Goal: Task Accomplishment & Management: Use online tool/utility

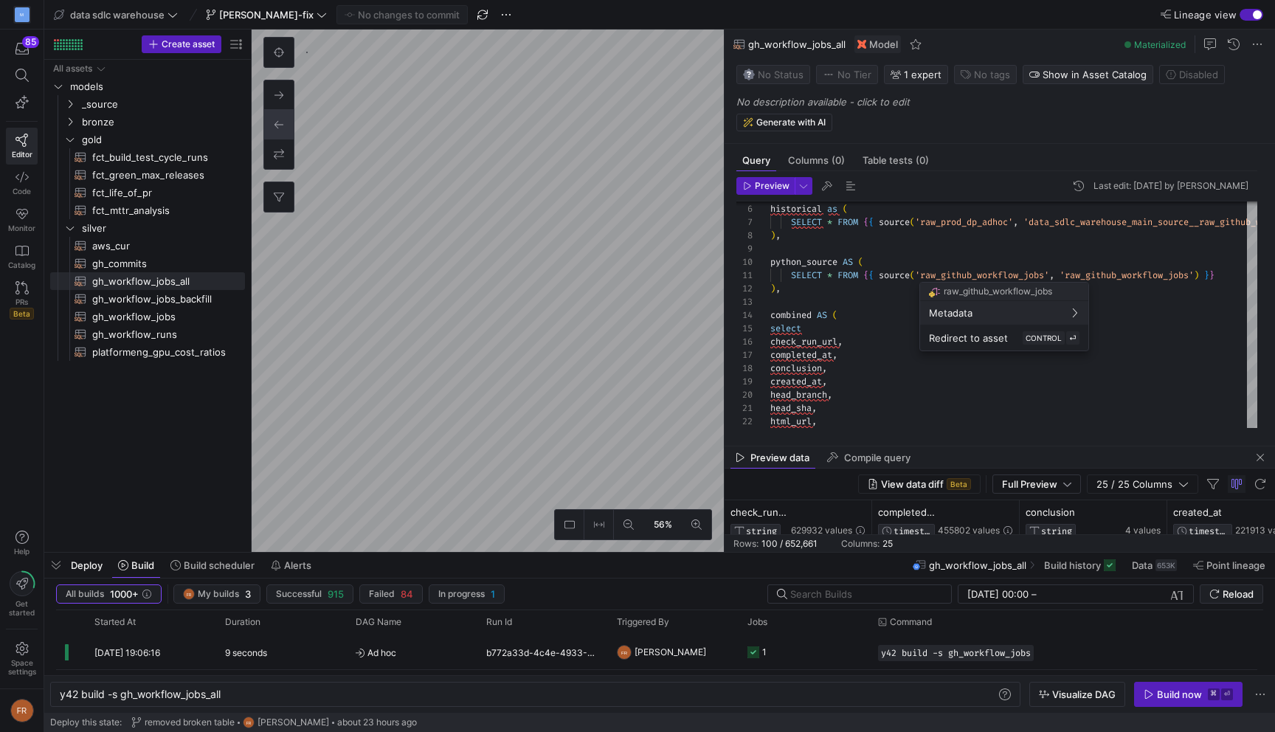
scroll to position [120, 0]
drag, startPoint x: 634, startPoint y: 404, endPoint x: 460, endPoint y: 413, distance: 175.1
click at [460, 413] on div at bounding box center [637, 366] width 1275 height 732
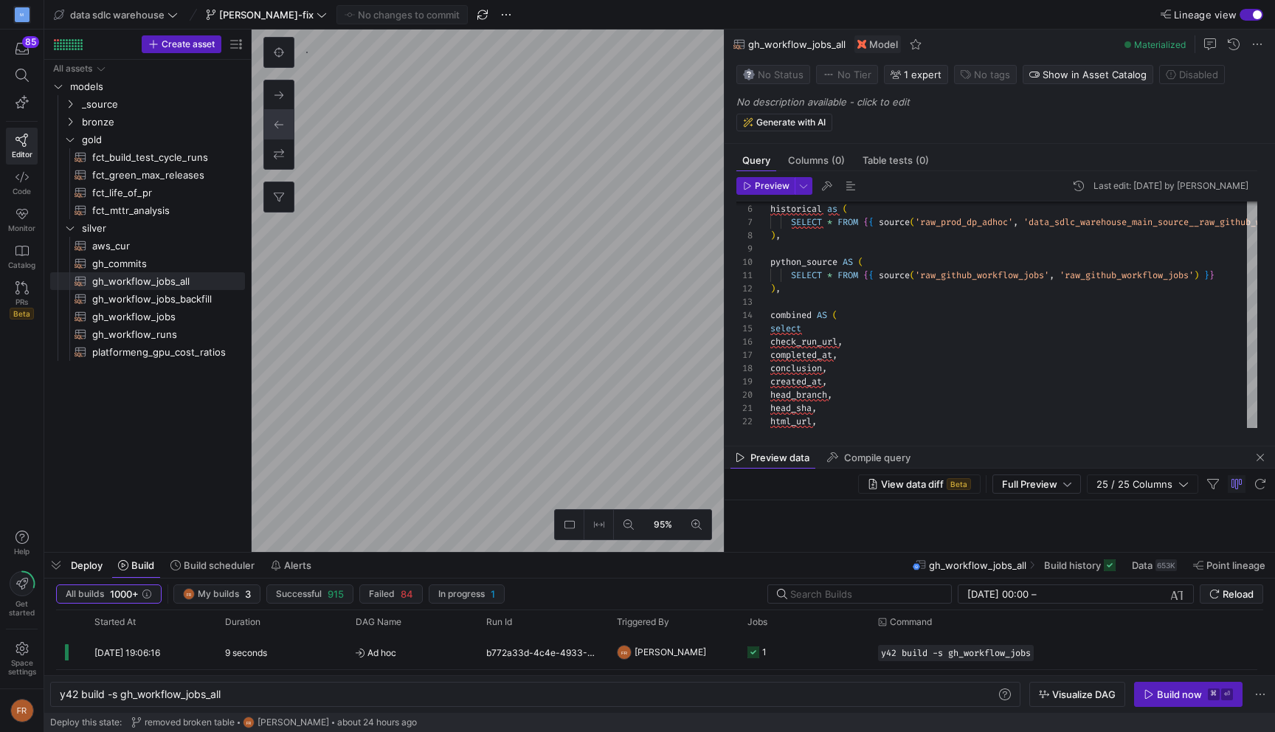
type textarea "{{ config(materialized = "table") }} -- Chart is used to find green max release…"
type textarea "y42 build -s fct_green_max_releases"
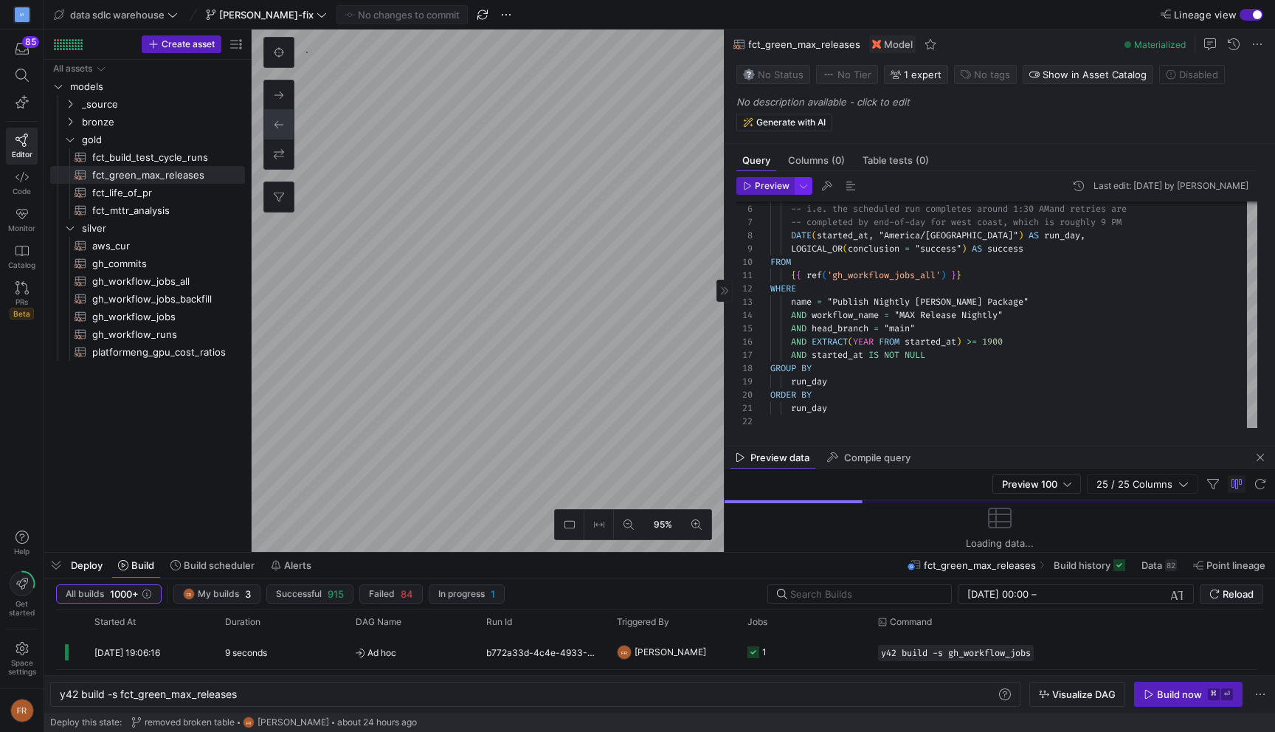
click at [802, 185] on span "button" at bounding box center [803, 186] width 16 height 16
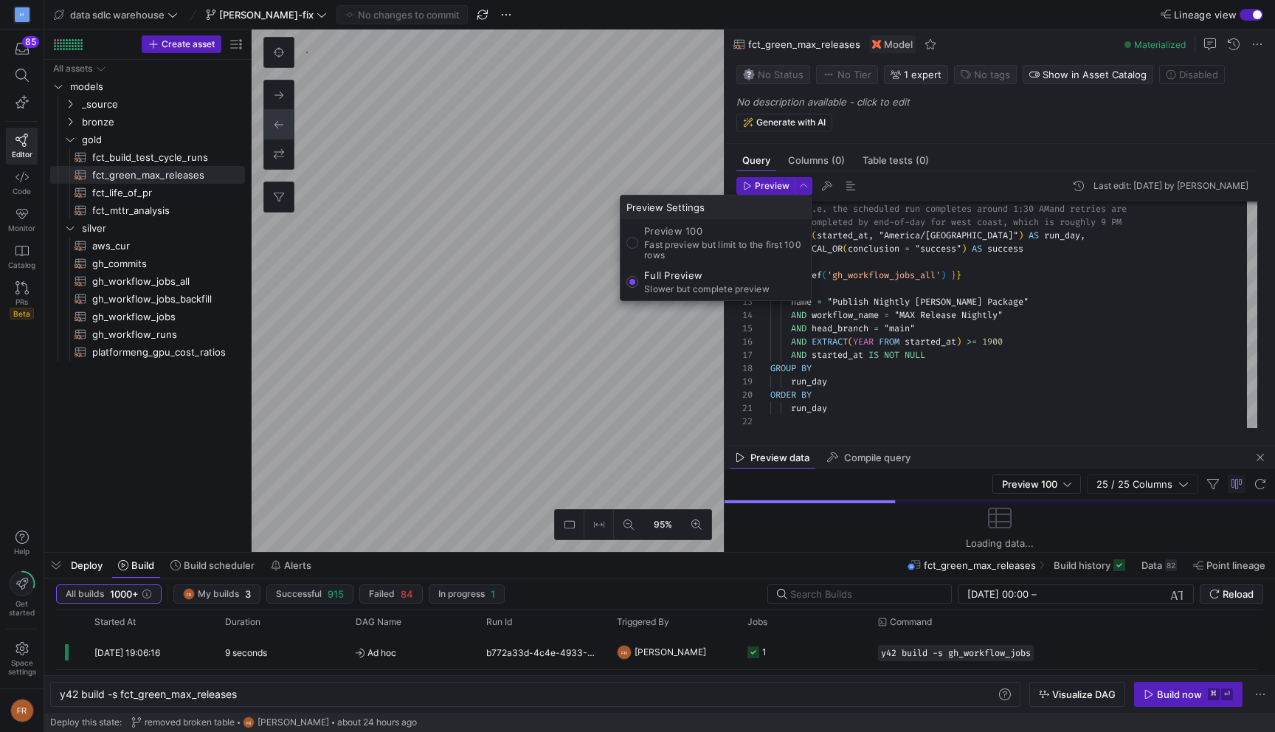
click at [772, 187] on div at bounding box center [637, 366] width 1275 height 732
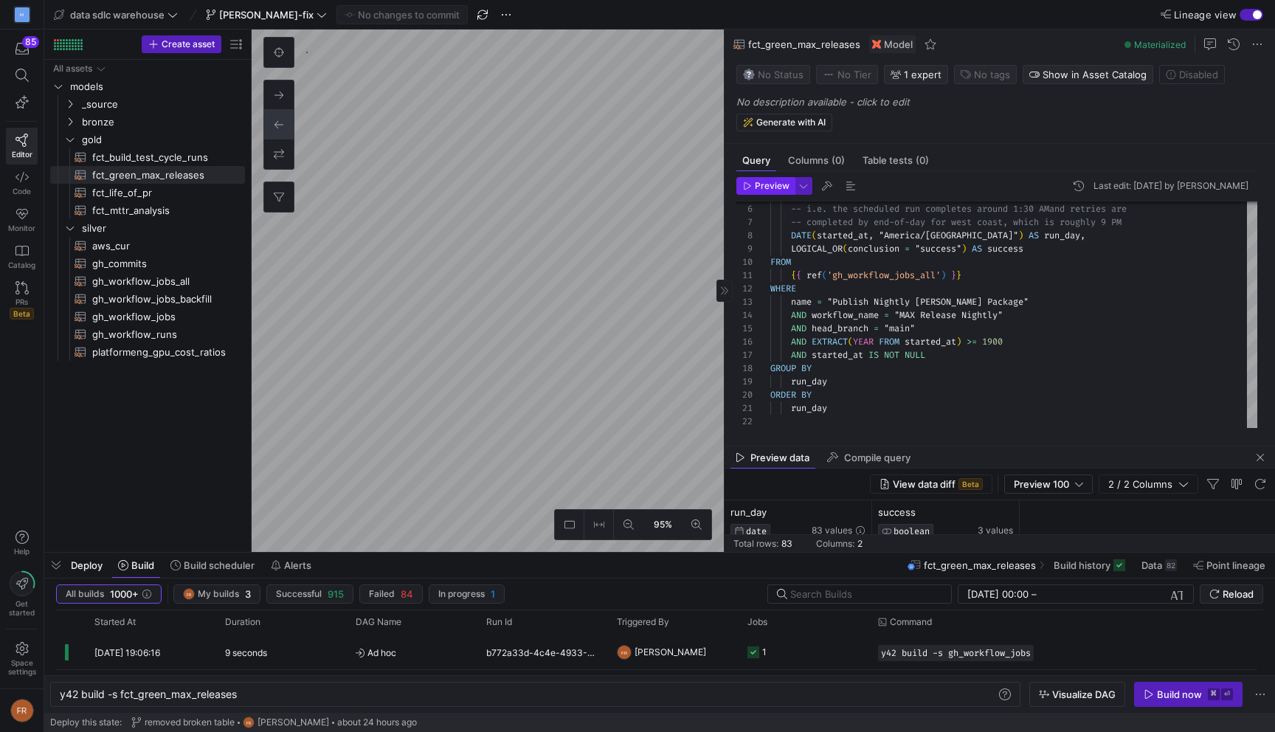
click at [768, 188] on span "Preview" at bounding box center [772, 186] width 35 height 10
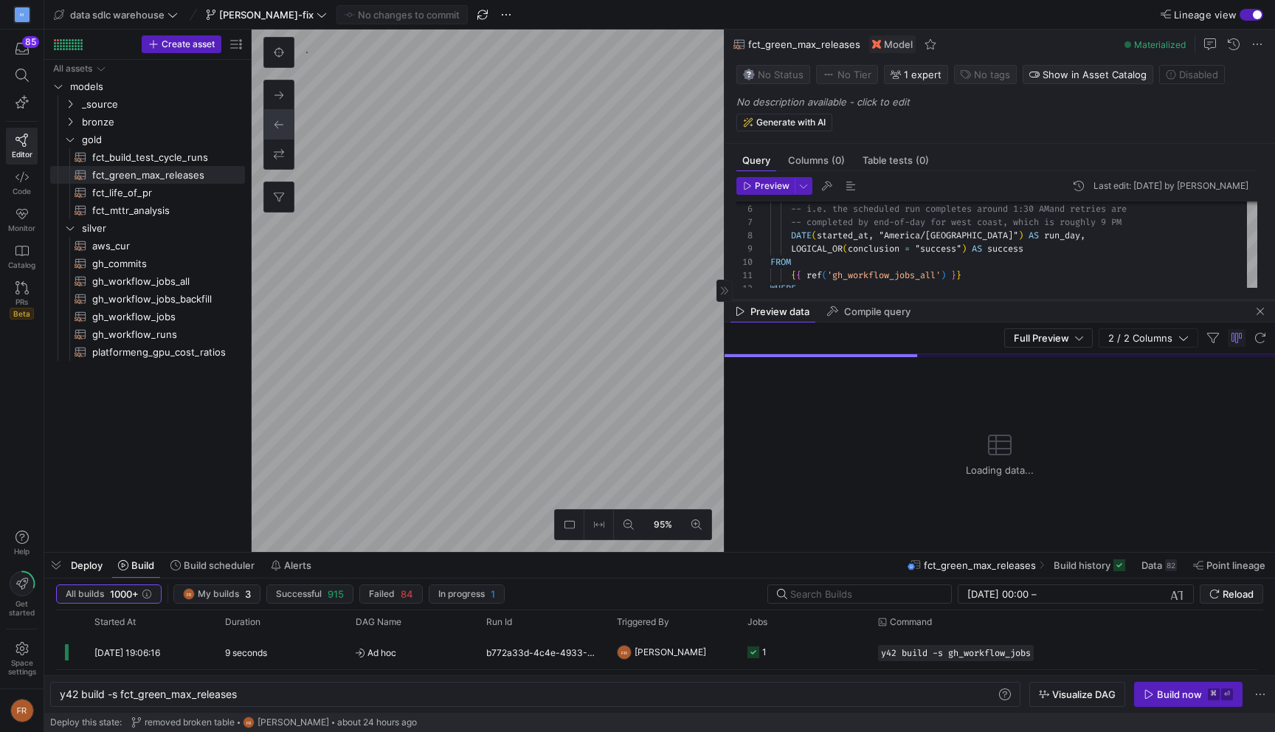
drag, startPoint x: 879, startPoint y: 445, endPoint x: 872, endPoint y: 297, distance: 147.7
click at [872, 297] on div at bounding box center [999, 300] width 550 height 6
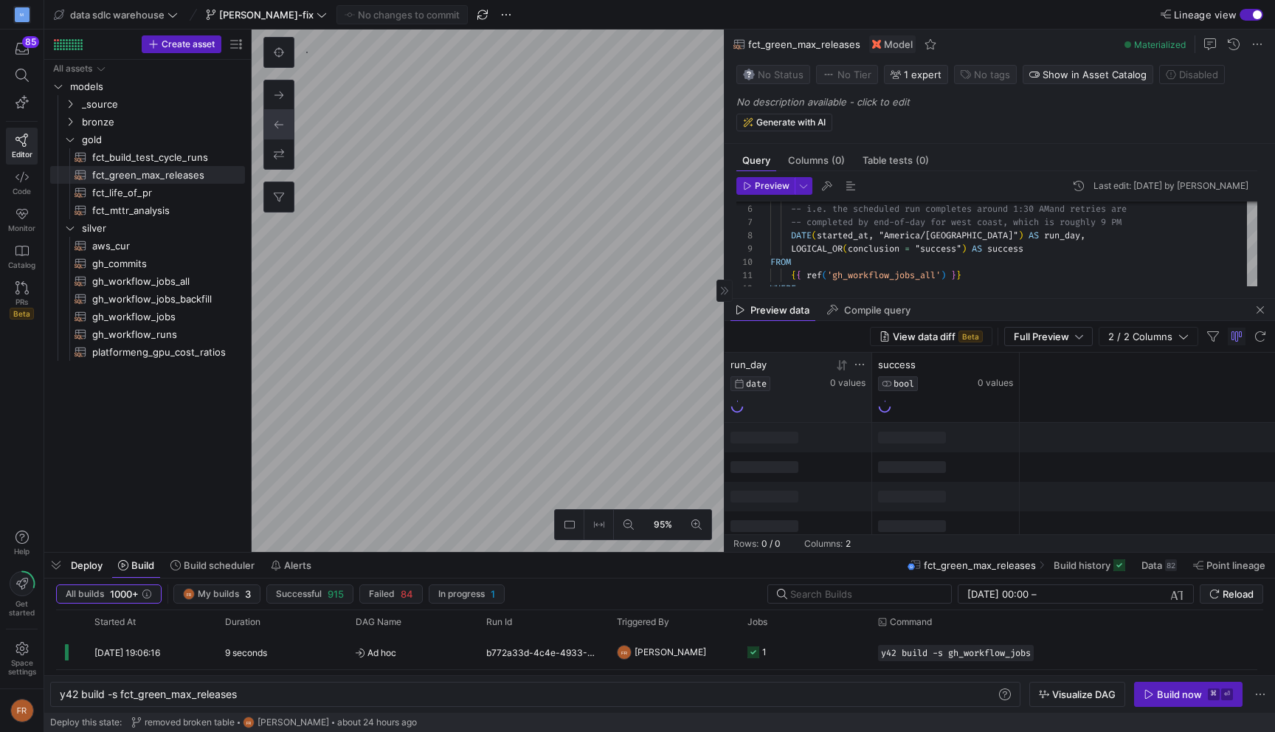
click at [841, 366] on icon at bounding box center [842, 365] width 12 height 12
click at [841, 367] on icon at bounding box center [839, 365] width 5 height 10
type textarea "WITH backfill AS ( SELECT * FROM {{ ref('gh_workflow_jobs_backfill') }} ), hist…"
type textarea "y42 build -s gh_workflow_jobs_all"
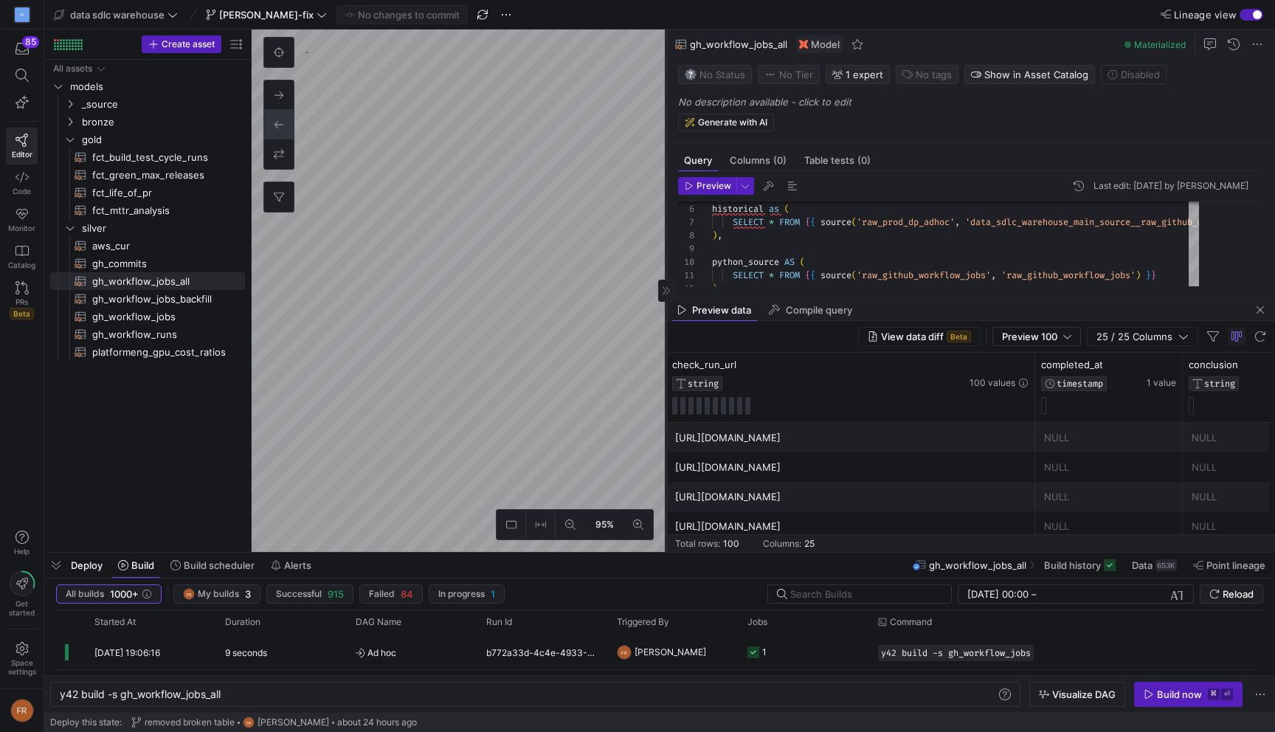
drag, startPoint x: 723, startPoint y: 377, endPoint x: 609, endPoint y: 375, distance: 113.6
click at [665, 375] on div at bounding box center [665, 291] width 1 height 522
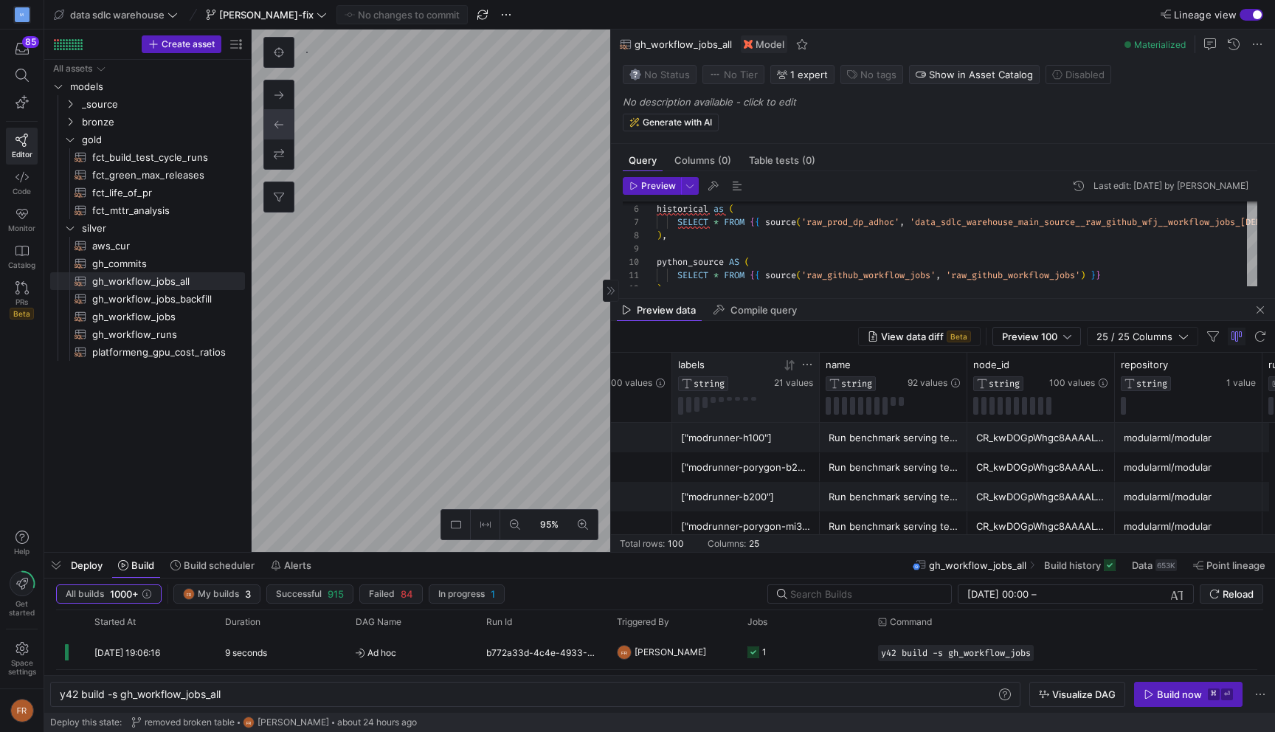
click at [806, 364] on icon at bounding box center [807, 364] width 9 height 1
click at [830, 409] on input "Filter Value" at bounding box center [876, 414] width 150 height 18
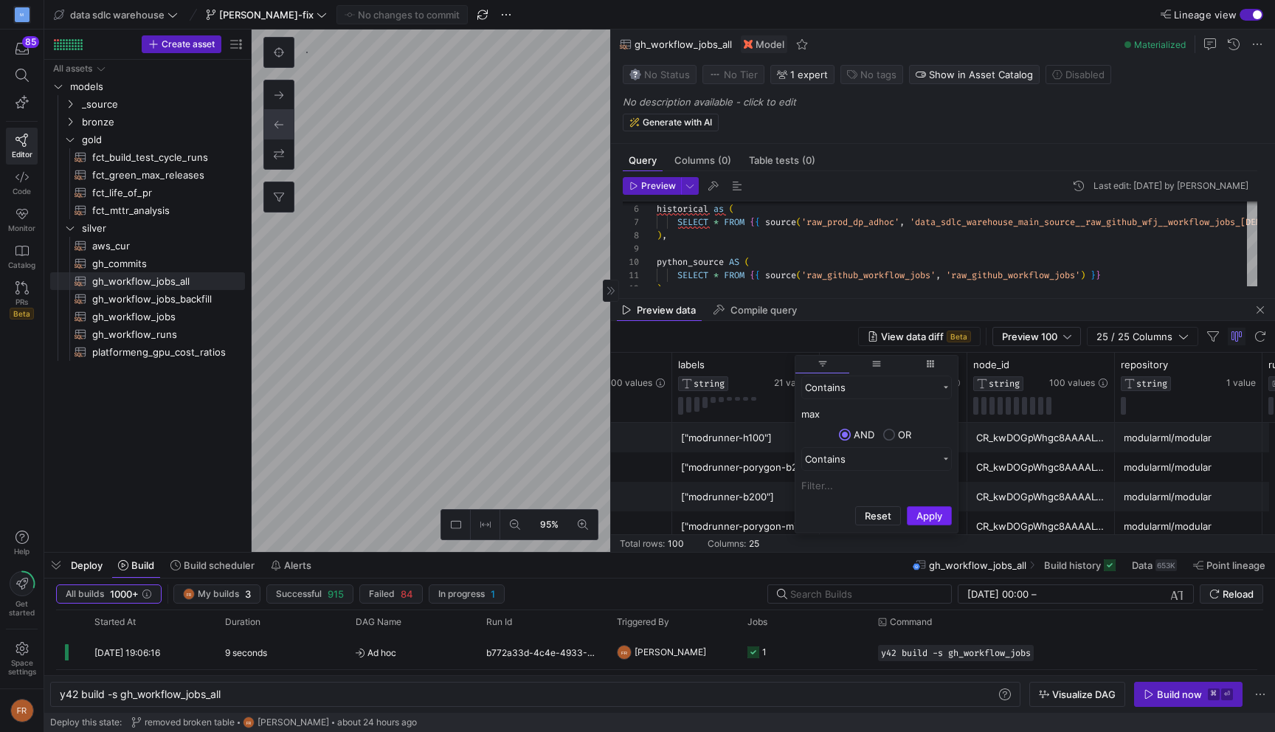
type input "max"
click at [926, 513] on button "Apply" at bounding box center [929, 515] width 45 height 19
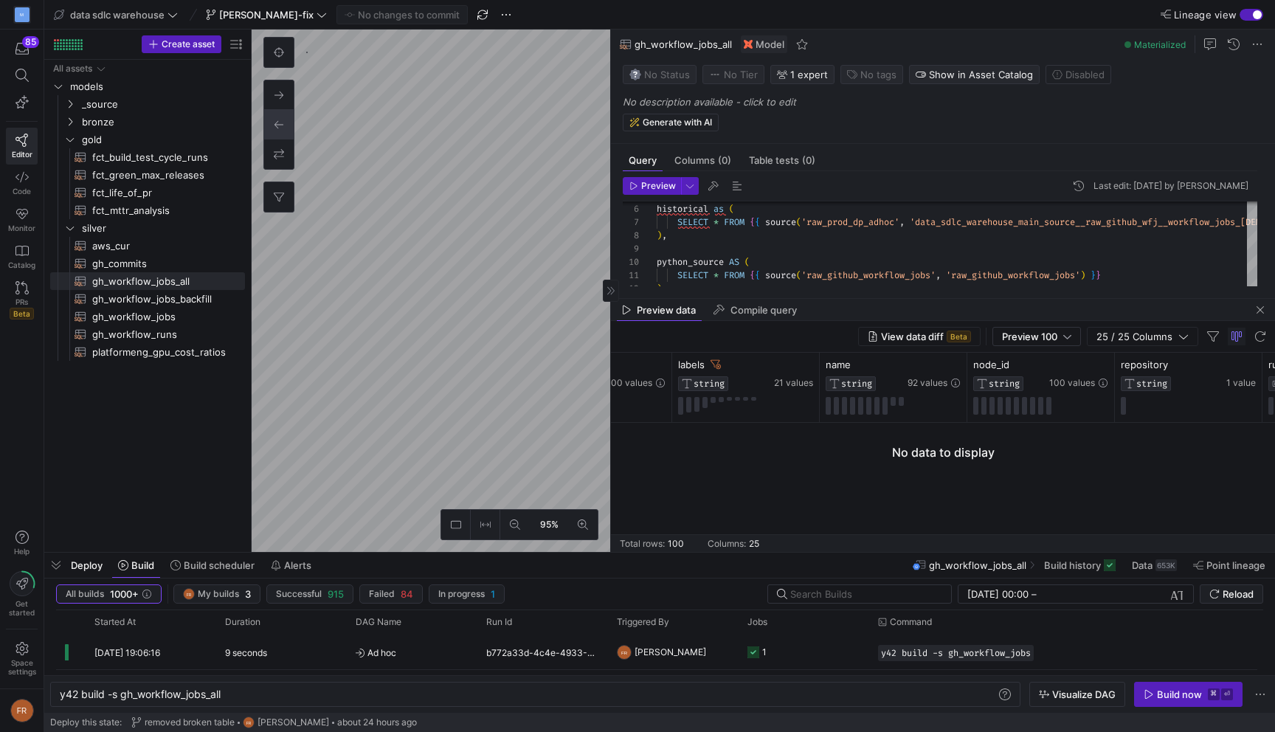
click at [752, 341] on div "View data diff Beta Preview 100 25 / 25 Columns" at bounding box center [943, 337] width 664 height 32
click at [718, 364] on icon at bounding box center [715, 364] width 10 height 10
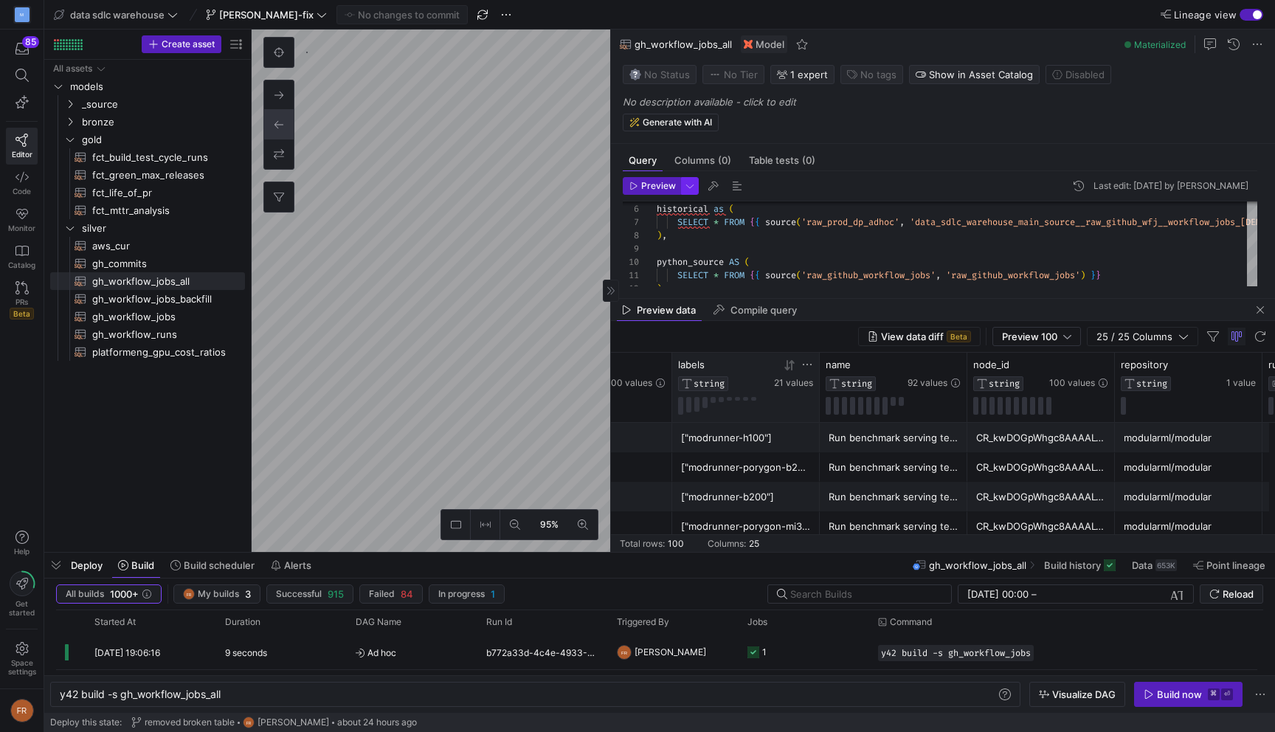
click at [688, 193] on span "button" at bounding box center [690, 186] width 16 height 16
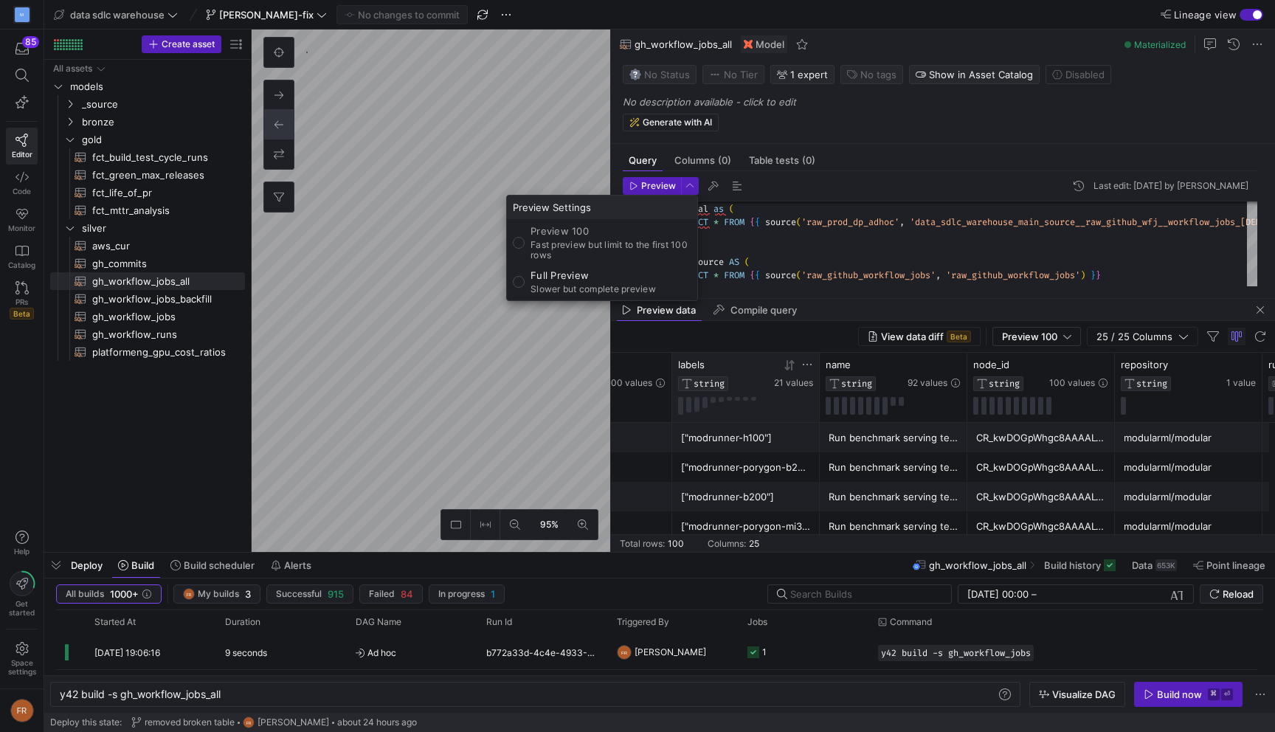
click at [750, 427] on div at bounding box center [637, 366] width 1275 height 732
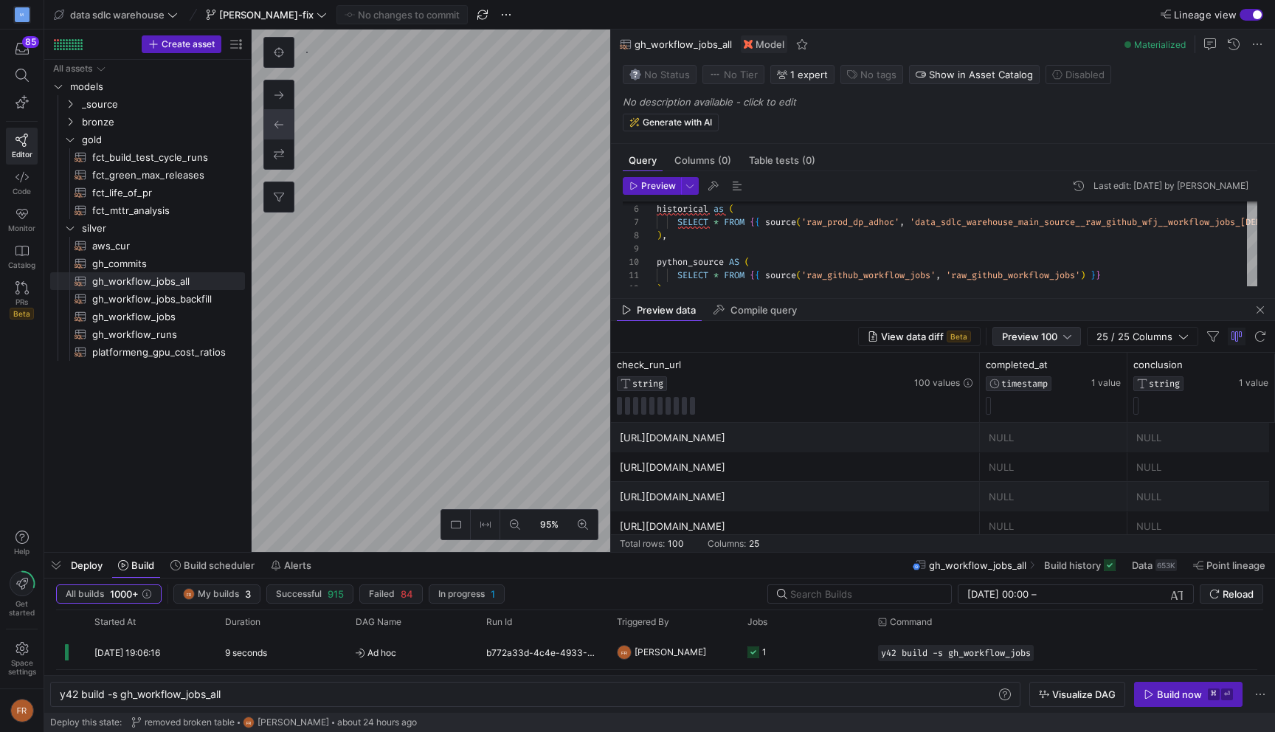
click at [1024, 337] on span "Preview 100" at bounding box center [1029, 336] width 55 height 12
click at [1025, 379] on span "Full Preview" at bounding box center [1038, 384] width 76 height 12
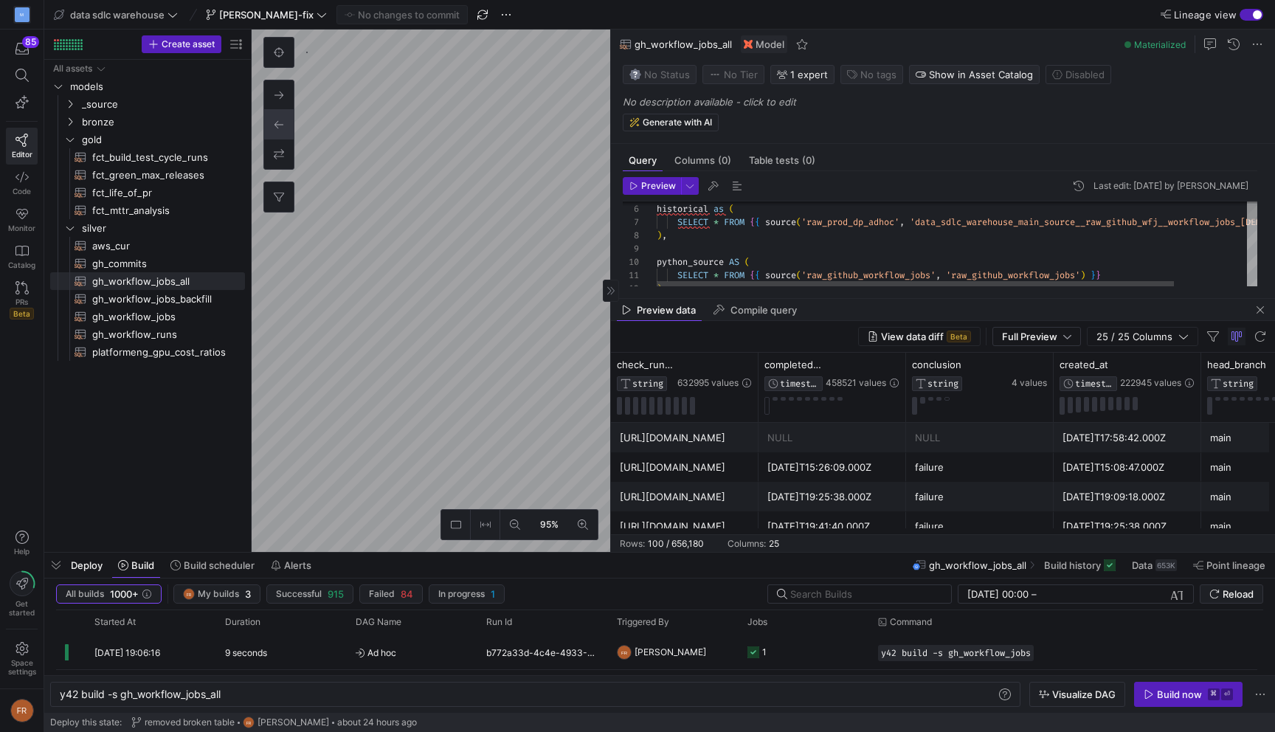
click at [625, 210] on as-split "95% 0 Query Columns (0) Table tests (0) Preview Last edit: [DATE] by [PERSON_NA…" at bounding box center [763, 291] width 1023 height 522
click at [1259, 312] on span "button" at bounding box center [1260, 310] width 18 height 18
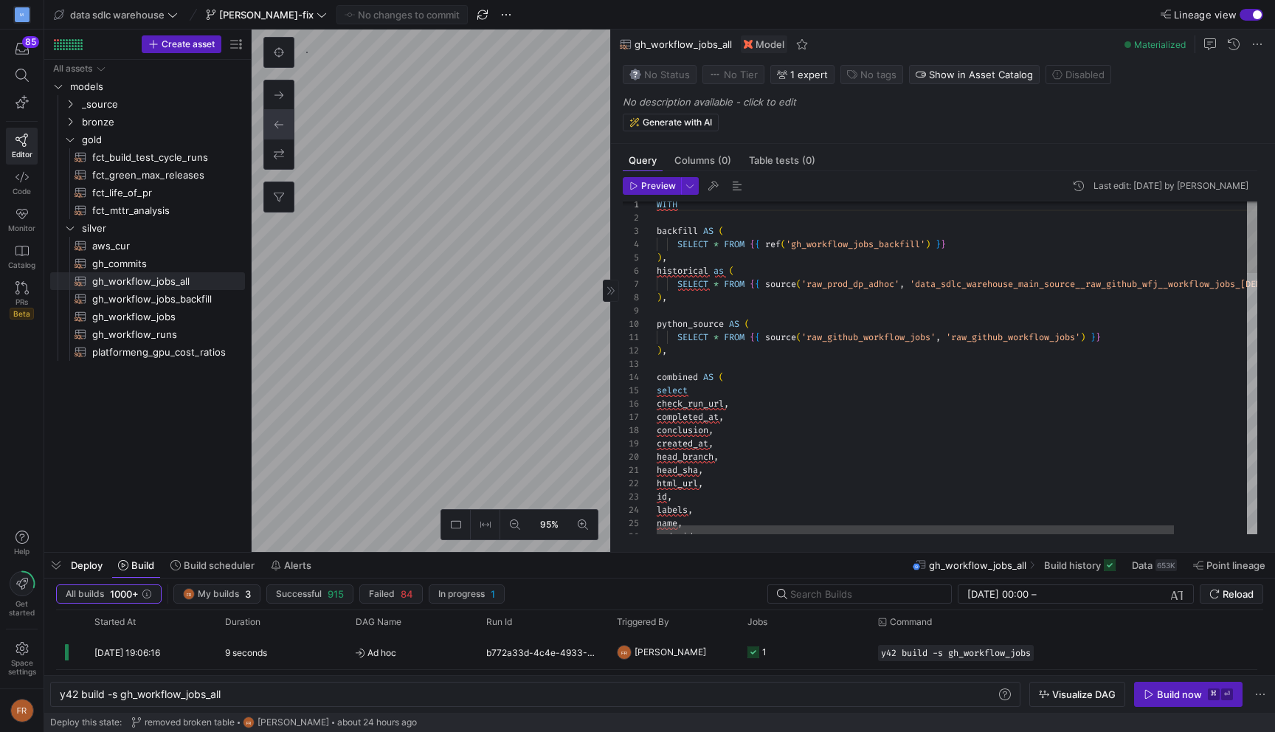
scroll to position [133, 0]
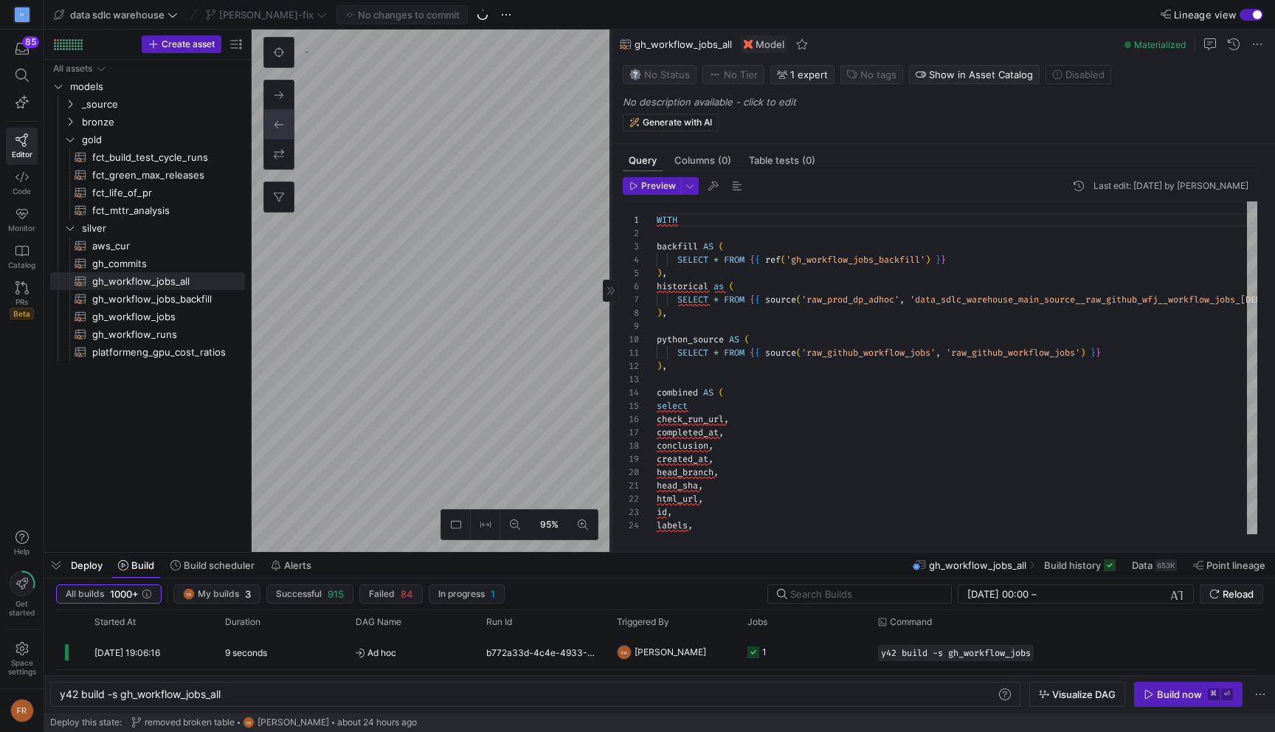
type textarea "WITH source AS ( SELECT *, ARRAY_TO_STRING( ARRAY( SELECT DISTINCT value FROM U…"
type textarea "y42 build -s gh_workflow_jobs"
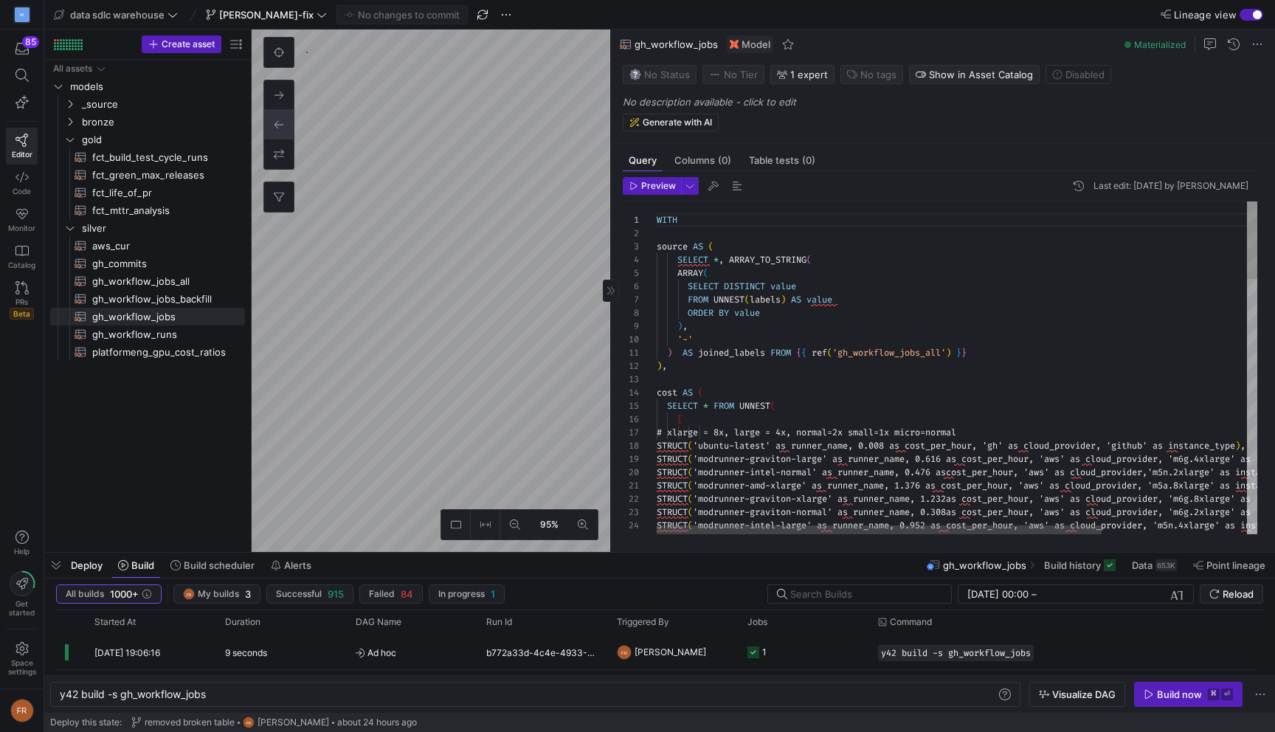
click at [761, 362] on as-split "95% 0 Query Columns (0) Table tests (0) Preview Last edit: [DATE] by Vein Kong …" at bounding box center [763, 291] width 1023 height 522
click at [651, 256] on as-split "95% 0 Query Columns (0) Table tests (0) Preview Last edit: [DATE] by Vein Kong …" at bounding box center [763, 291] width 1023 height 522
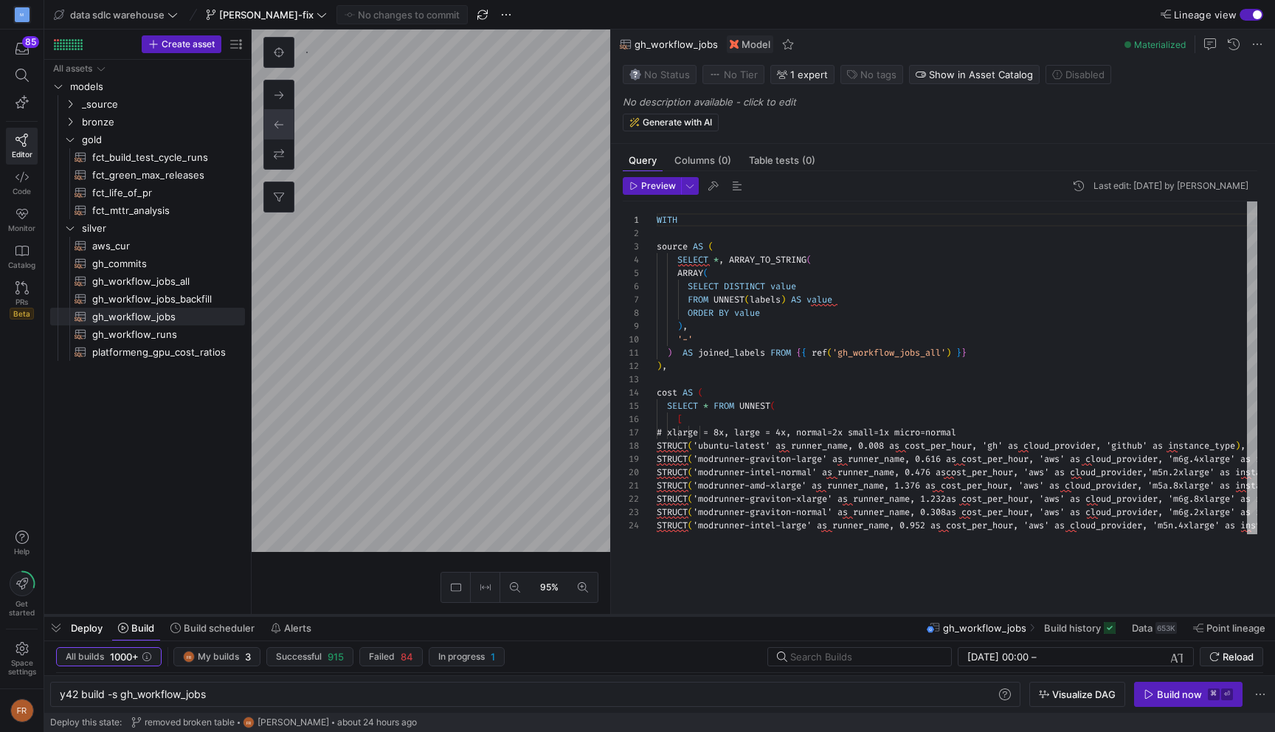
drag, startPoint x: 856, startPoint y: 550, endPoint x: 854, endPoint y: 648, distance: 97.4
click at [854, 618] on div at bounding box center [659, 615] width 1230 height 6
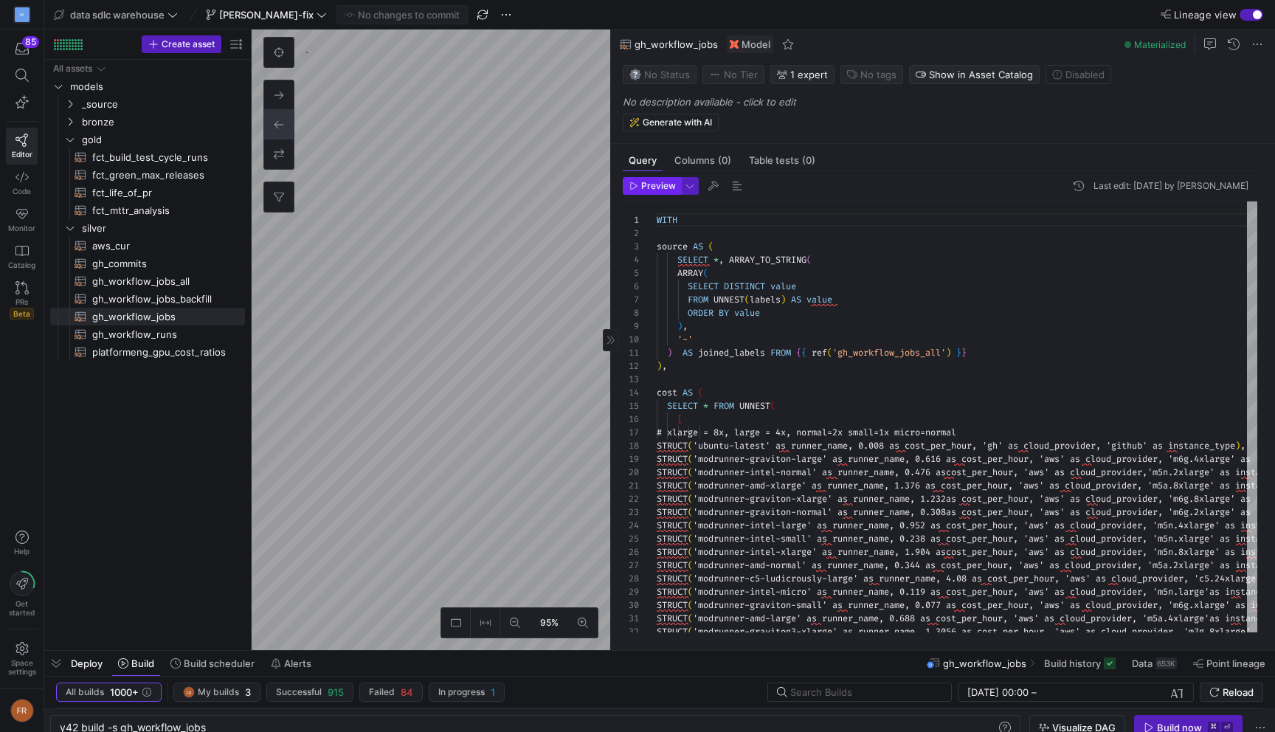
click at [655, 189] on span "Preview" at bounding box center [658, 186] width 35 height 10
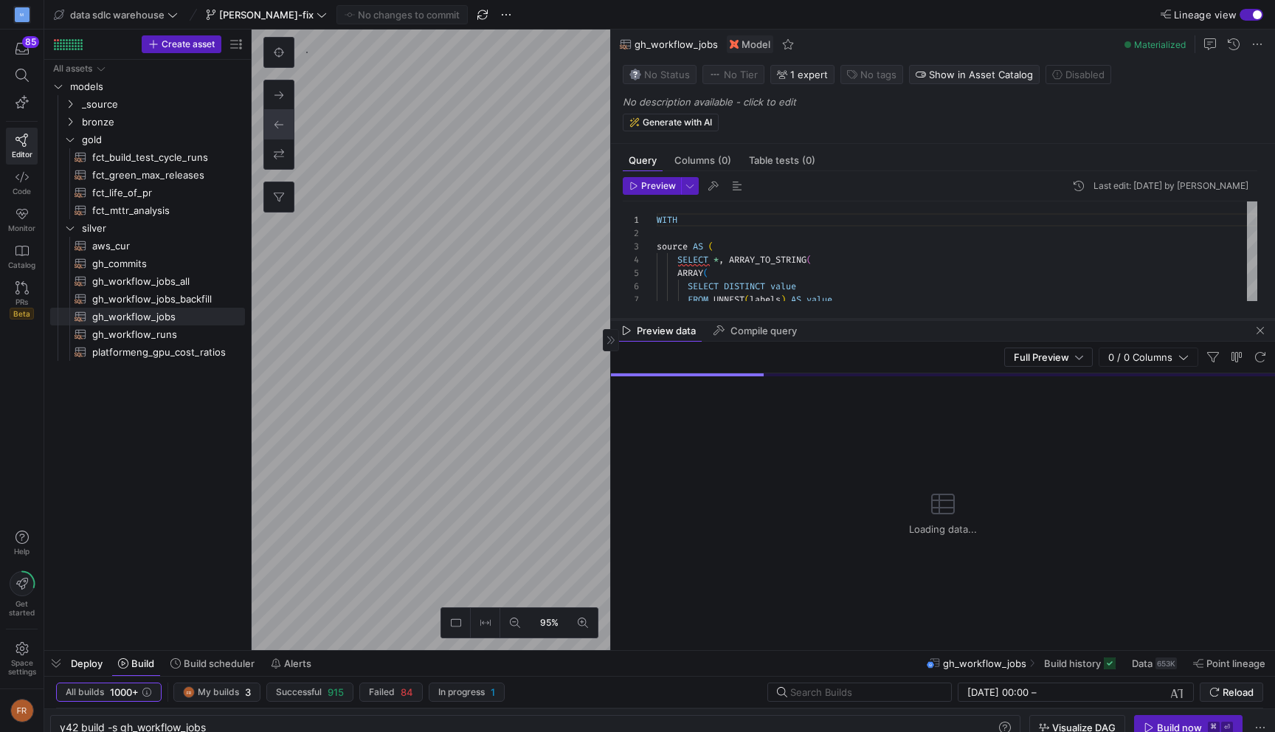
drag, startPoint x: 772, startPoint y: 392, endPoint x: 772, endPoint y: 320, distance: 72.3
click at [772, 320] on div at bounding box center [943, 319] width 664 height 6
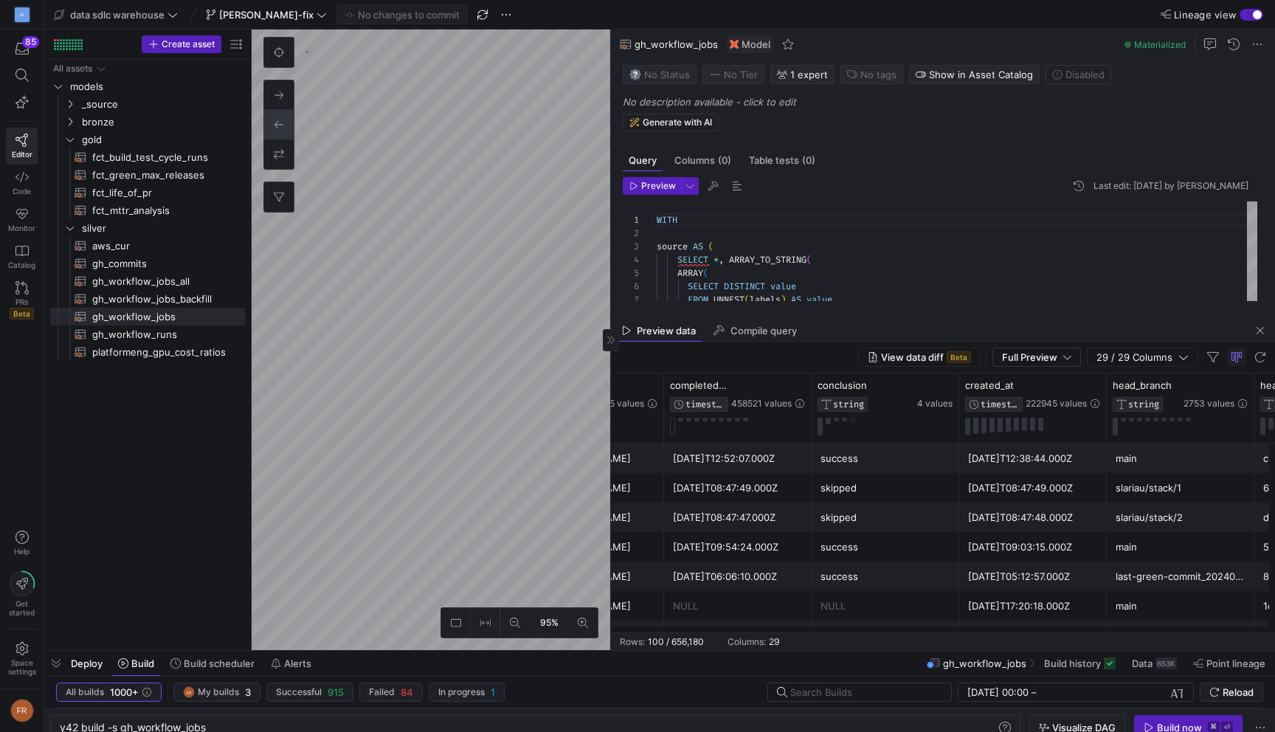
scroll to position [0, 175]
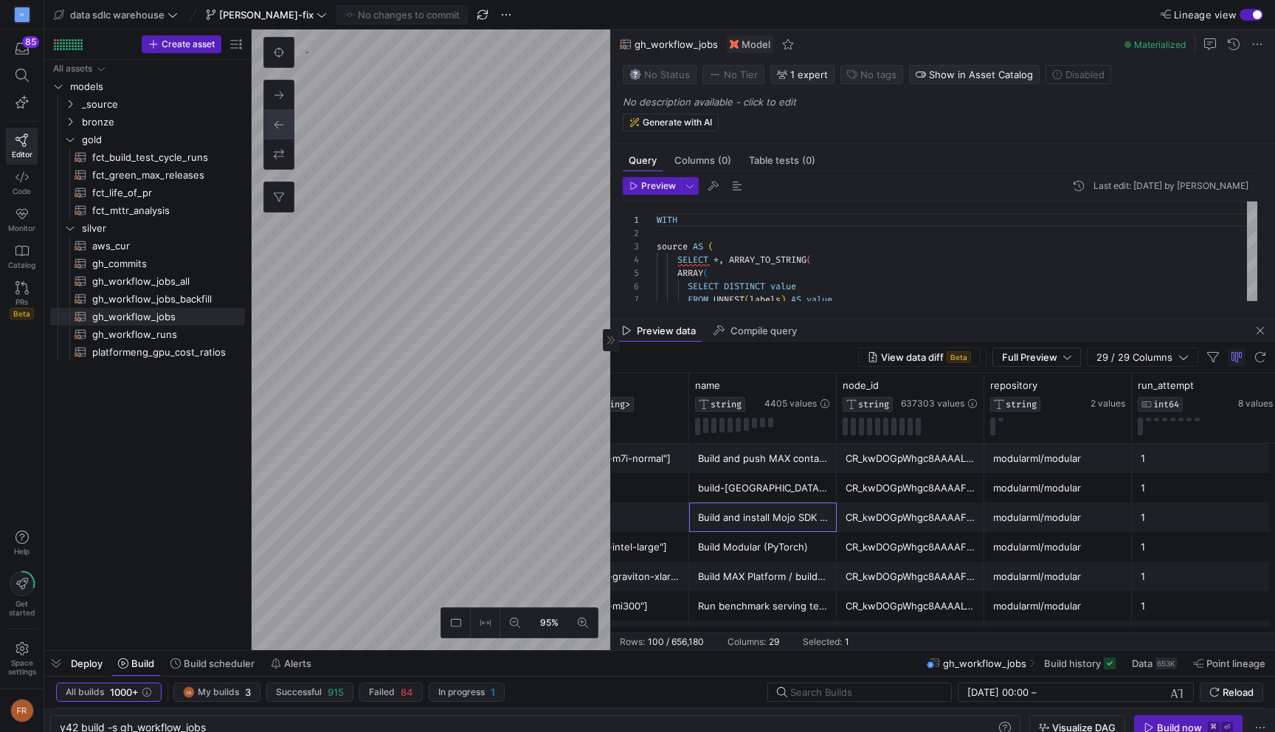
click at [771, 505] on div "Build and install Mojo SDK for macOS" at bounding box center [763, 517] width 130 height 29
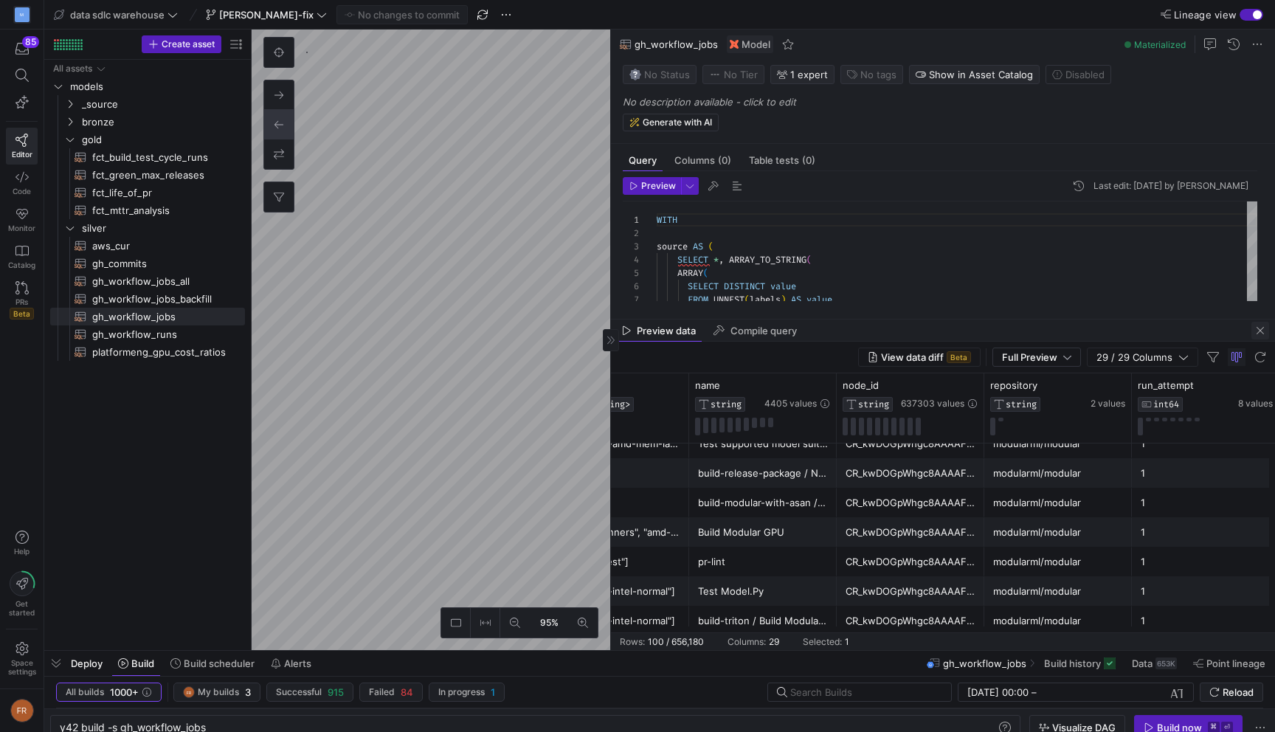
click at [1259, 328] on span "button" at bounding box center [1260, 331] width 18 height 18
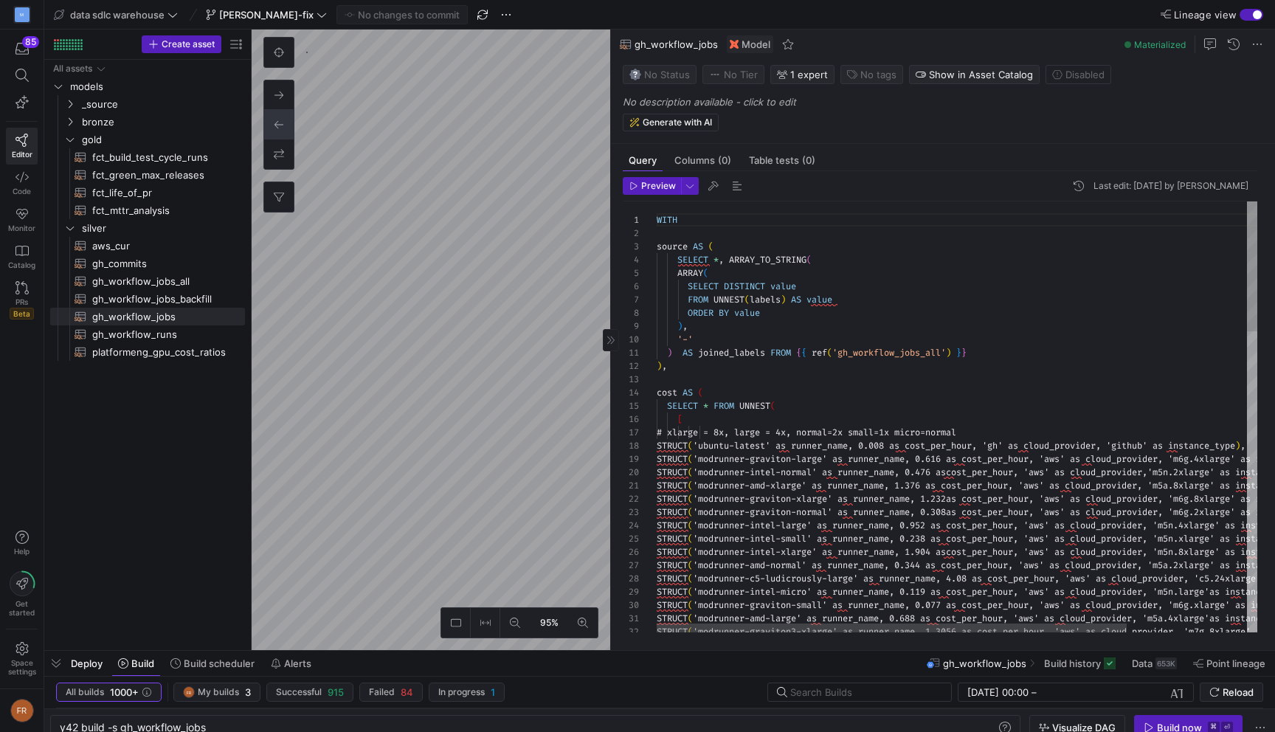
type textarea "{{ config(materialized = "table") }} -- Chart is used to find green max release…"
type textarea "y42 build -s fct_green_max_releases"
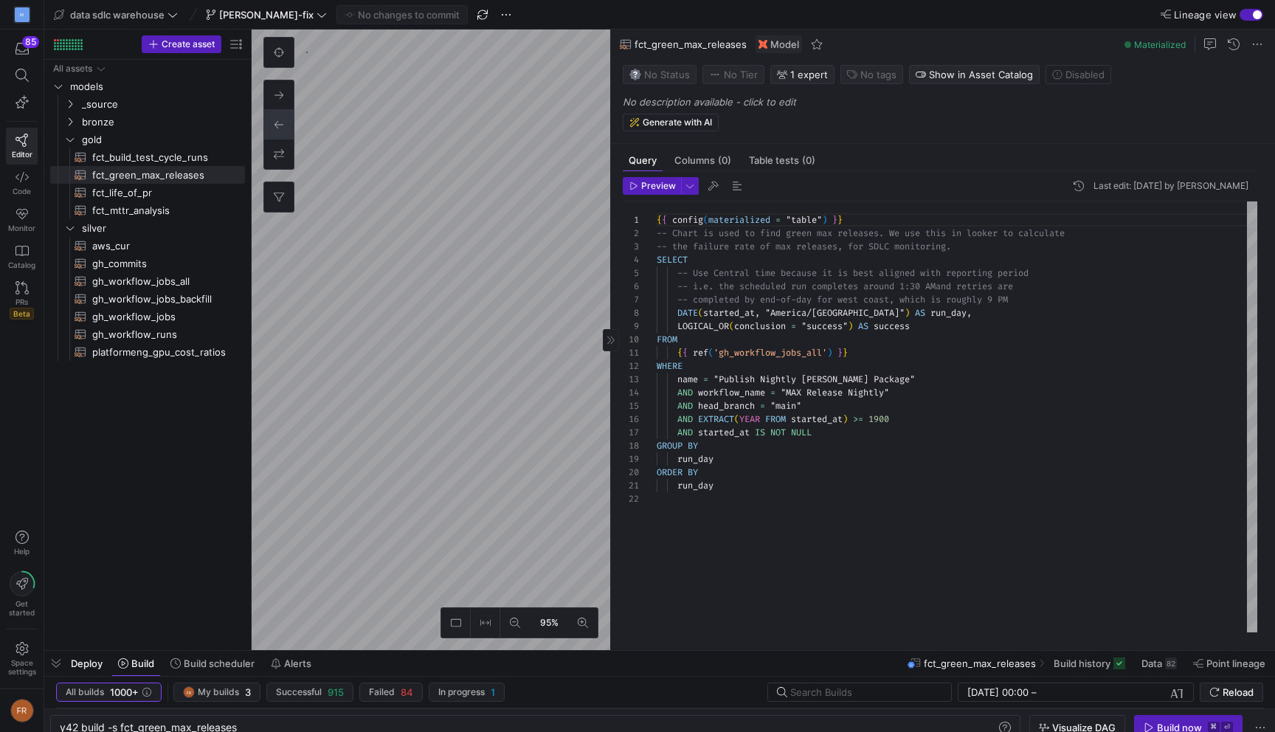
click at [762, 369] on as-split "95% 0 Query Columns (0) Table tests (0) Preview Last edit: [DATE] by [PERSON_NA…" at bounding box center [763, 340] width 1023 height 620
type textarea "WITH backfill AS ( SELECT * FROM {{ ref('gh_workflow_jobs_backfill') }} ), hist…"
type textarea "y42 build -s gh_workflow_jobs_all"
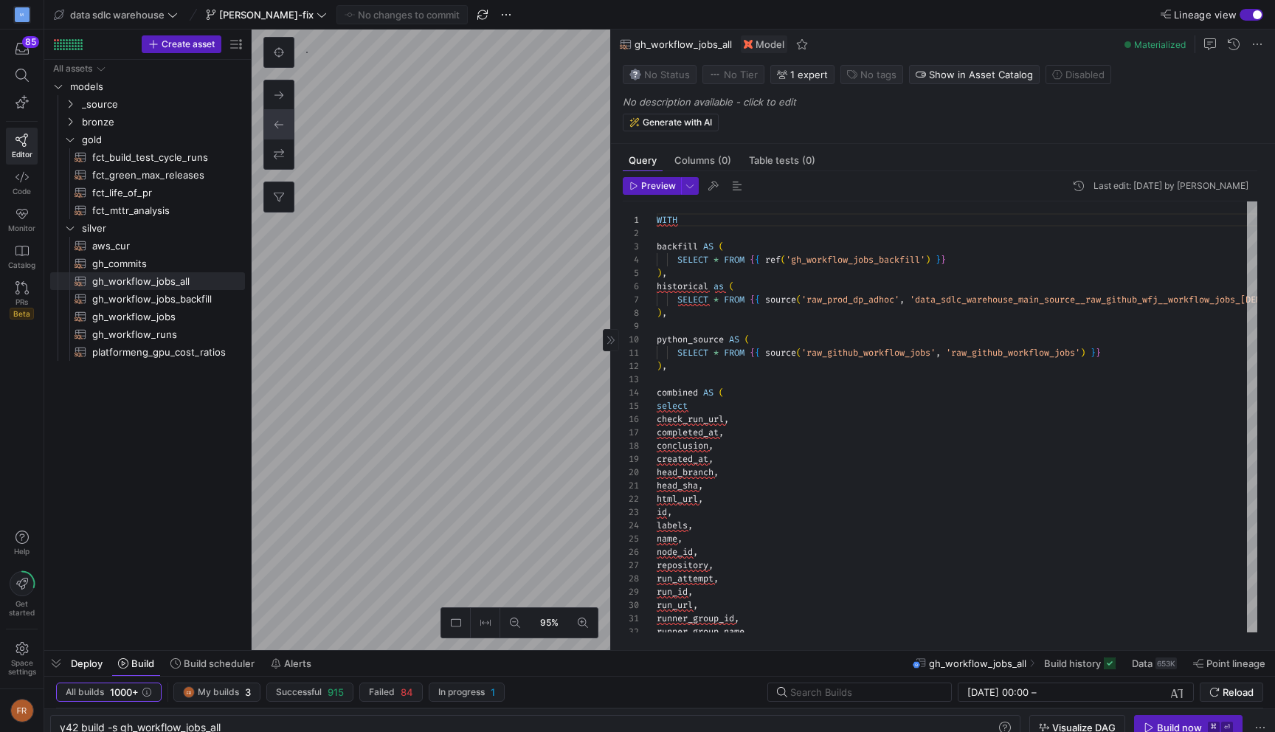
type textarea "{{ config(materialized = "table") }} -- Chart is used to find green max release…"
type textarea "y42 build -s fct_green_max_releases"
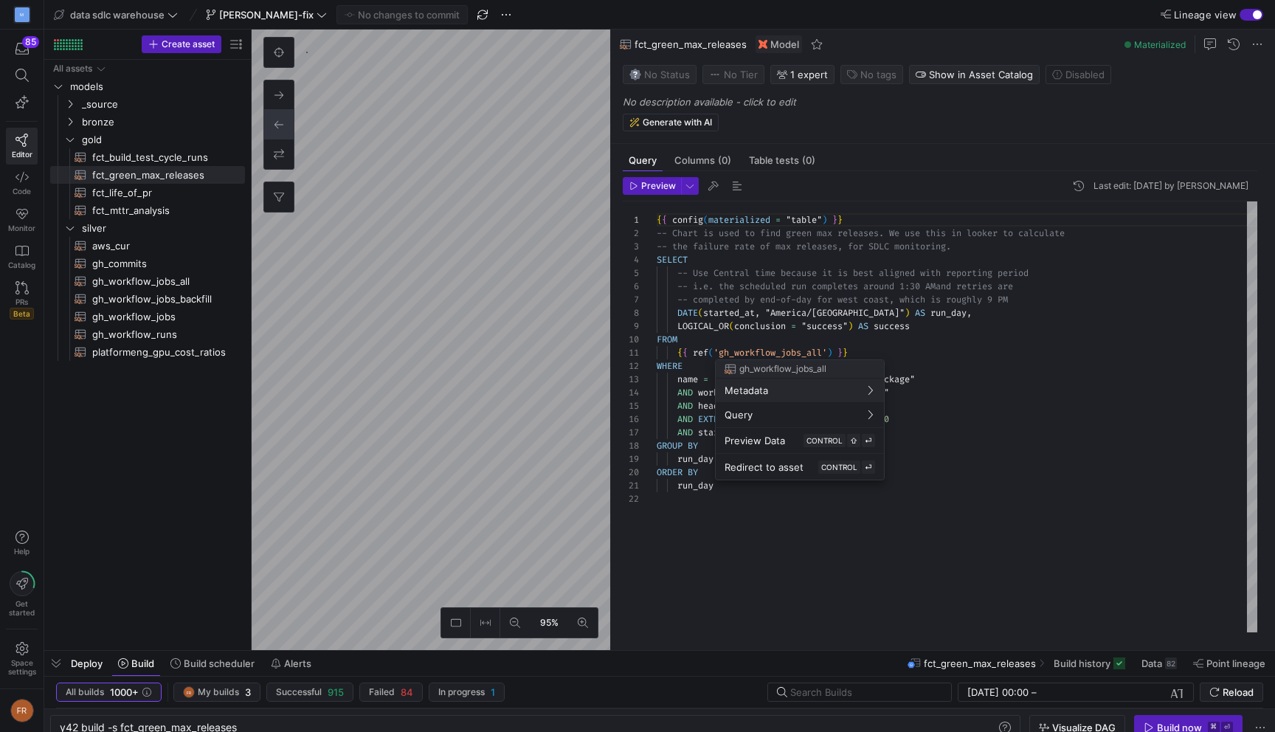
click at [934, 361] on div at bounding box center [637, 366] width 1275 height 732
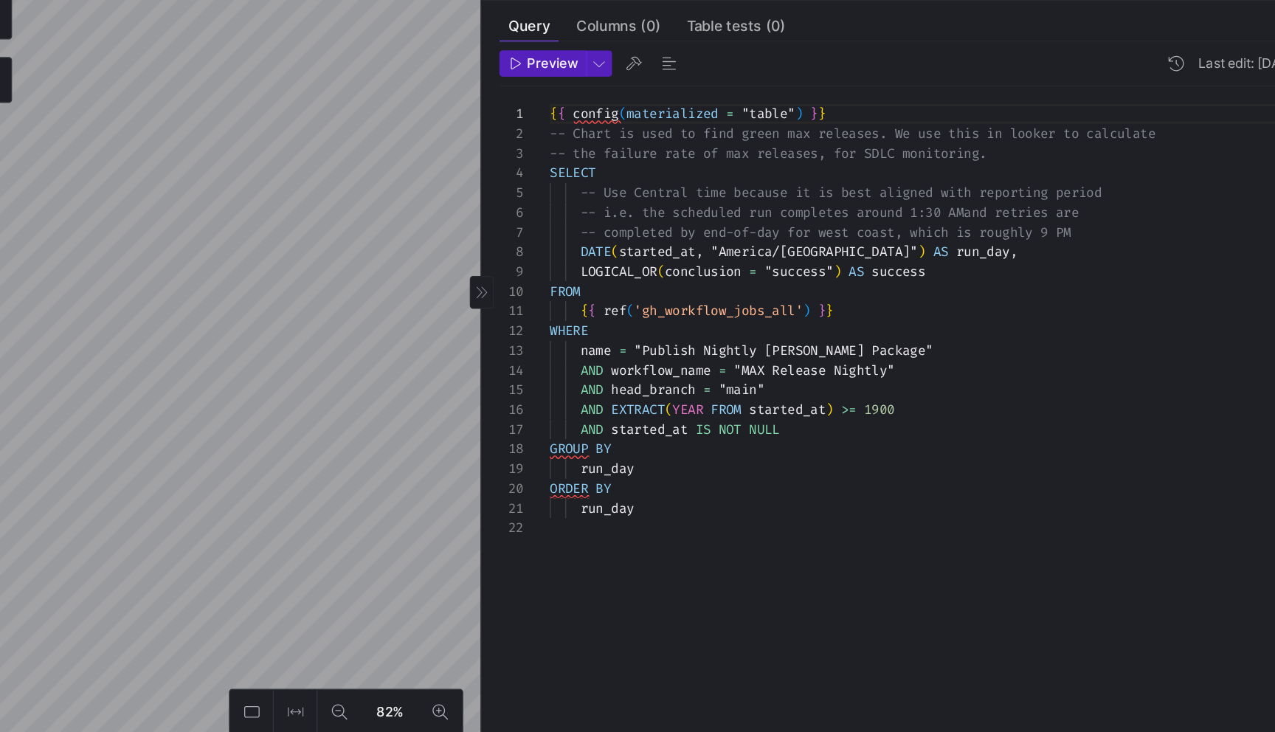
type textarea "{{ config(materialized='table') }} WITH source AS ( SELECT * FROM {{ source('ra…"
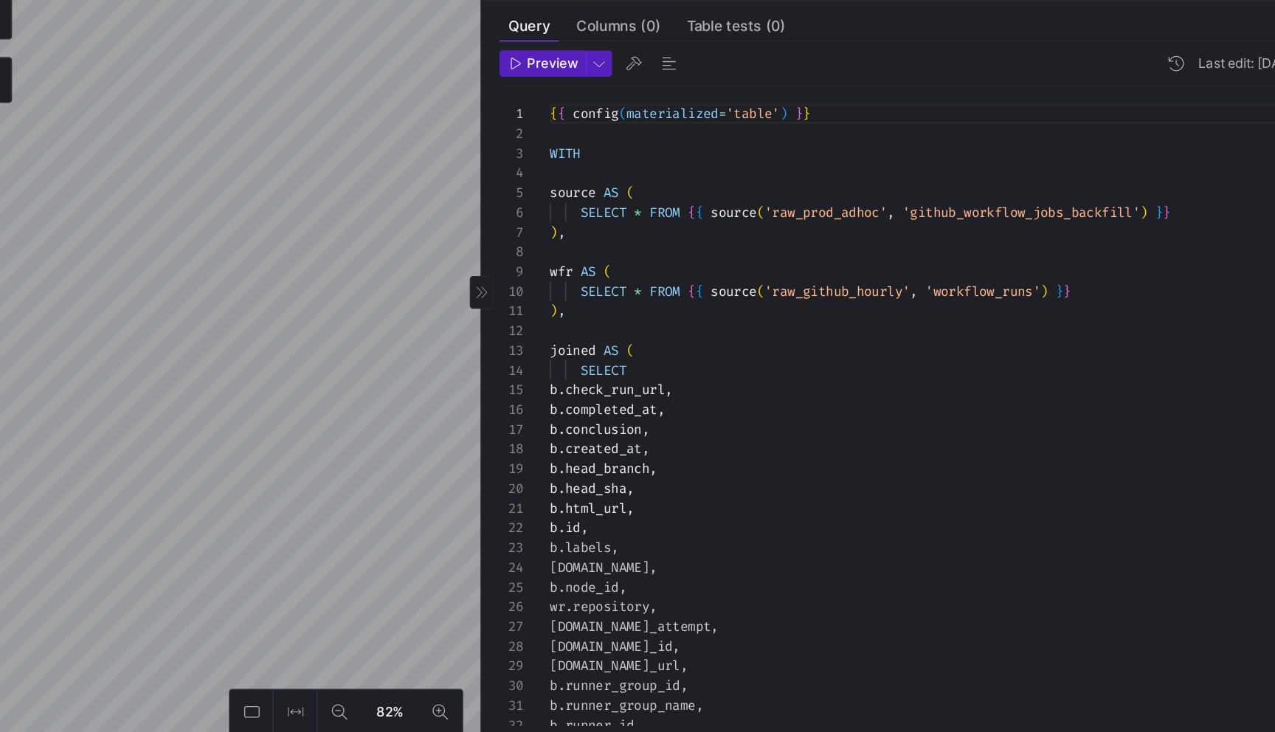
scroll to position [133, 0]
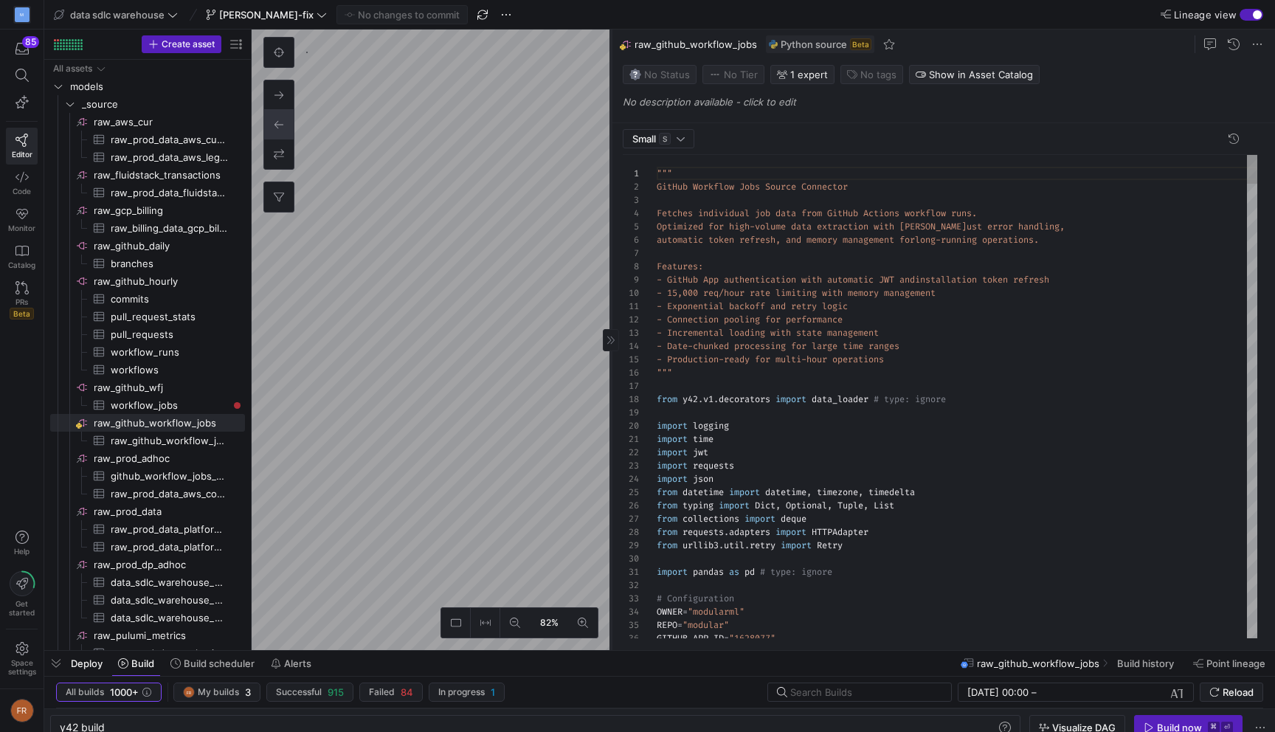
scroll to position [133, 0]
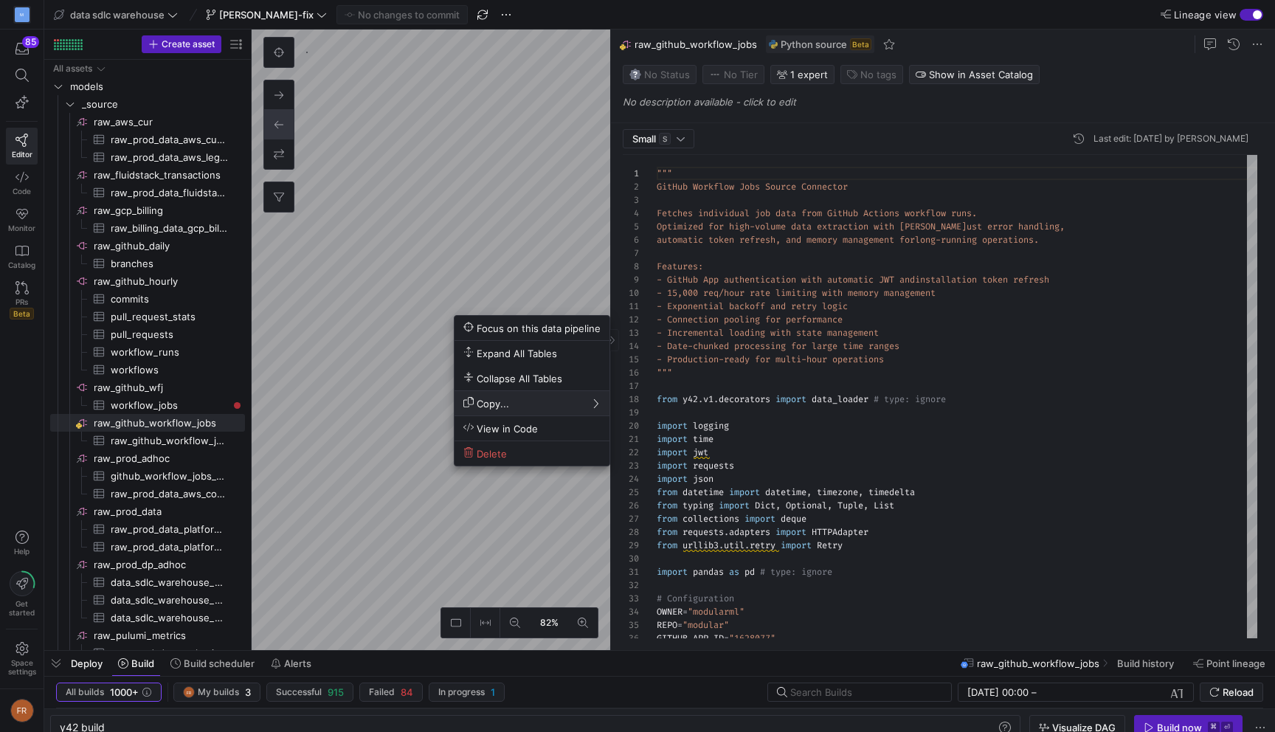
click at [562, 274] on div at bounding box center [637, 366] width 1275 height 732
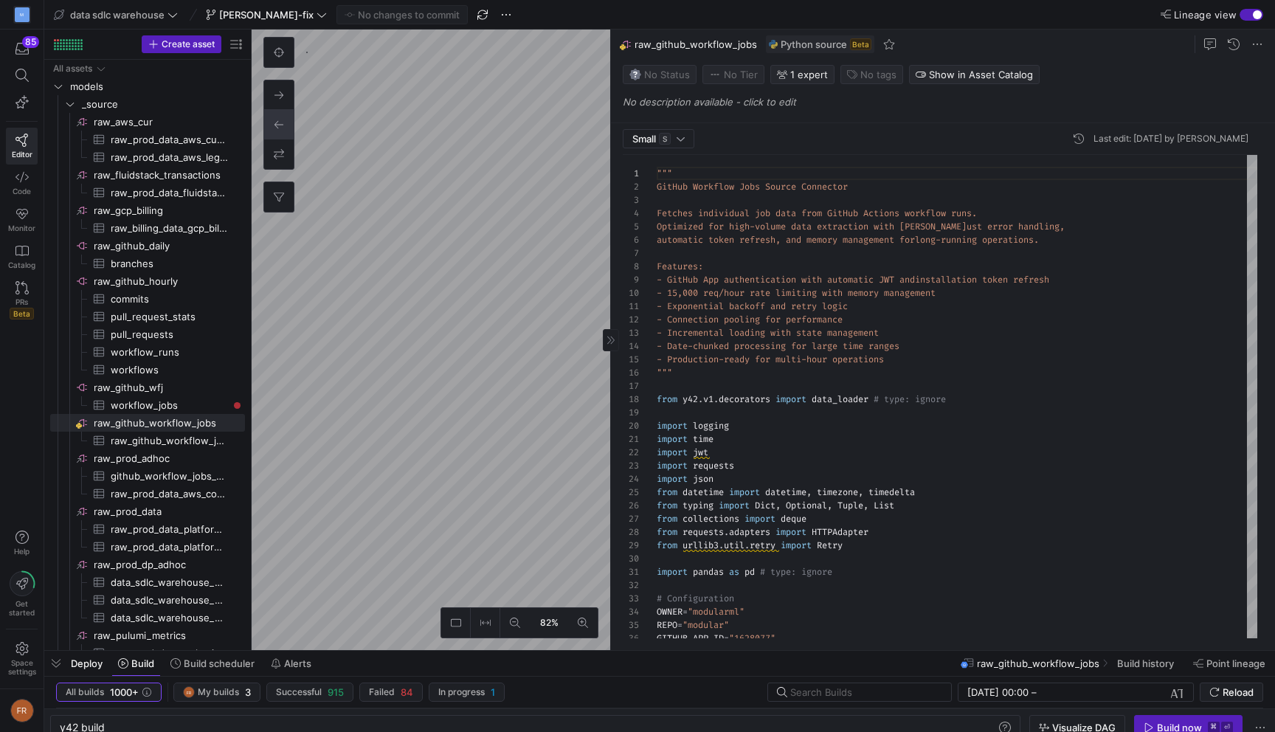
type textarea "y42 build -s source:raw_github_workflow_jobs.raw_github_workflow_jobs"
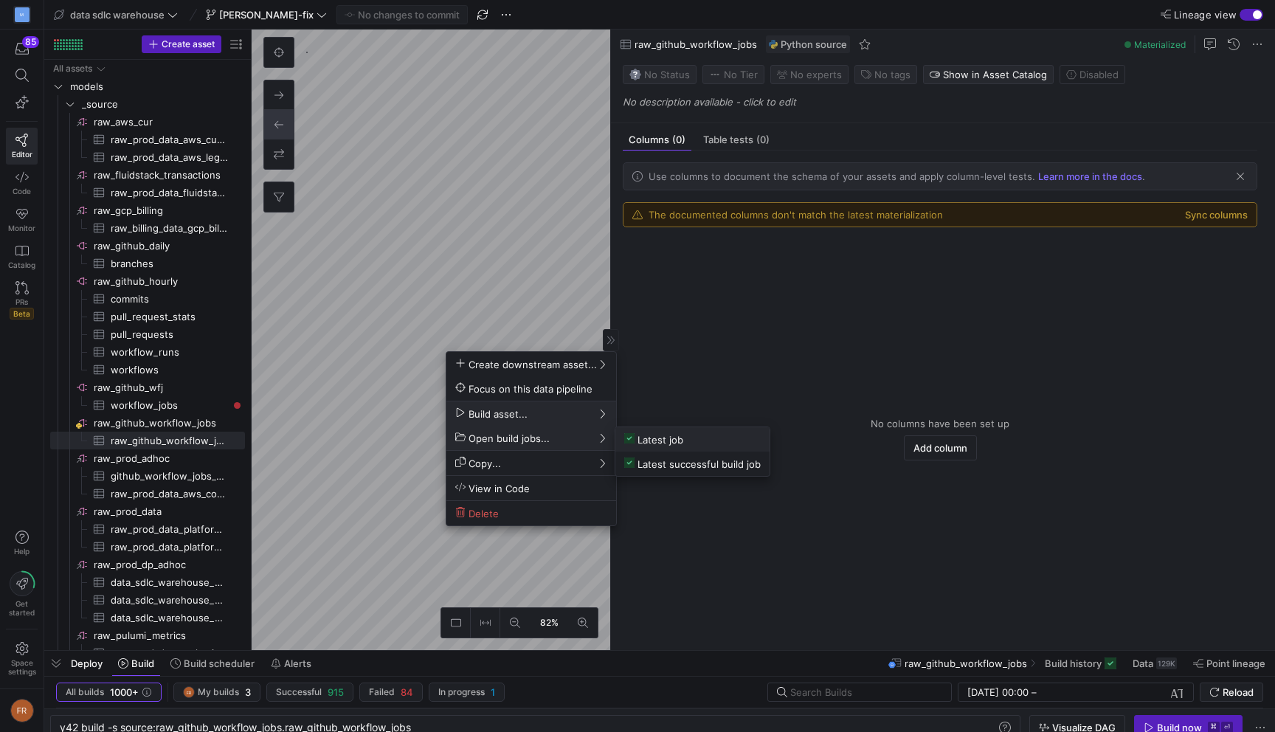
click at [647, 443] on span "Latest job" at bounding box center [653, 439] width 59 height 13
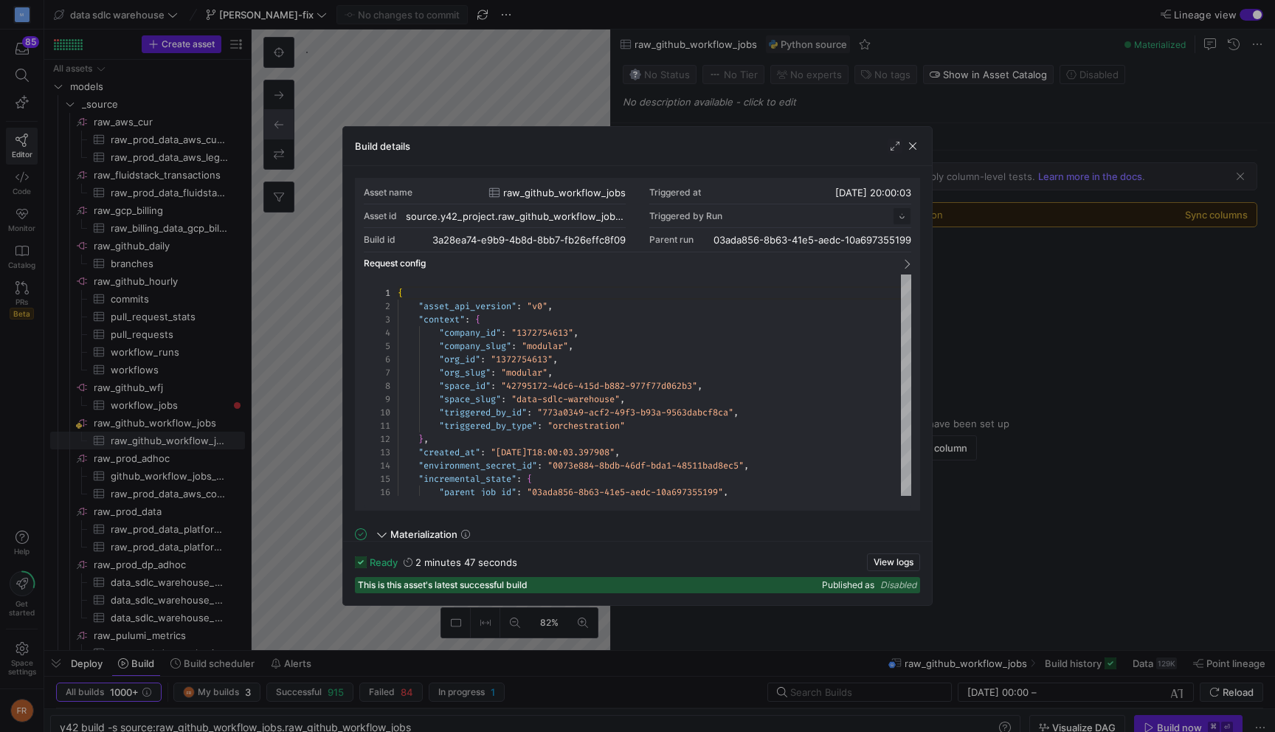
scroll to position [133, 0]
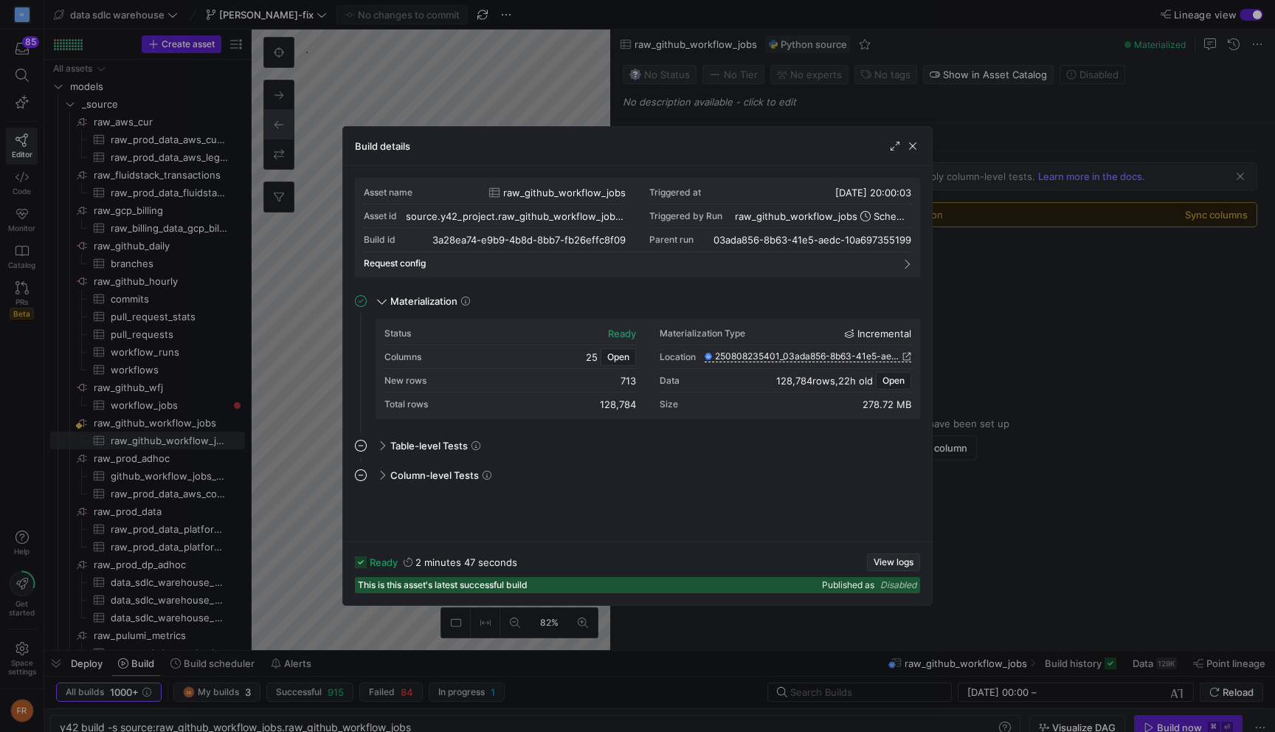
click at [902, 557] on span "View logs" at bounding box center [893, 562] width 40 height 10
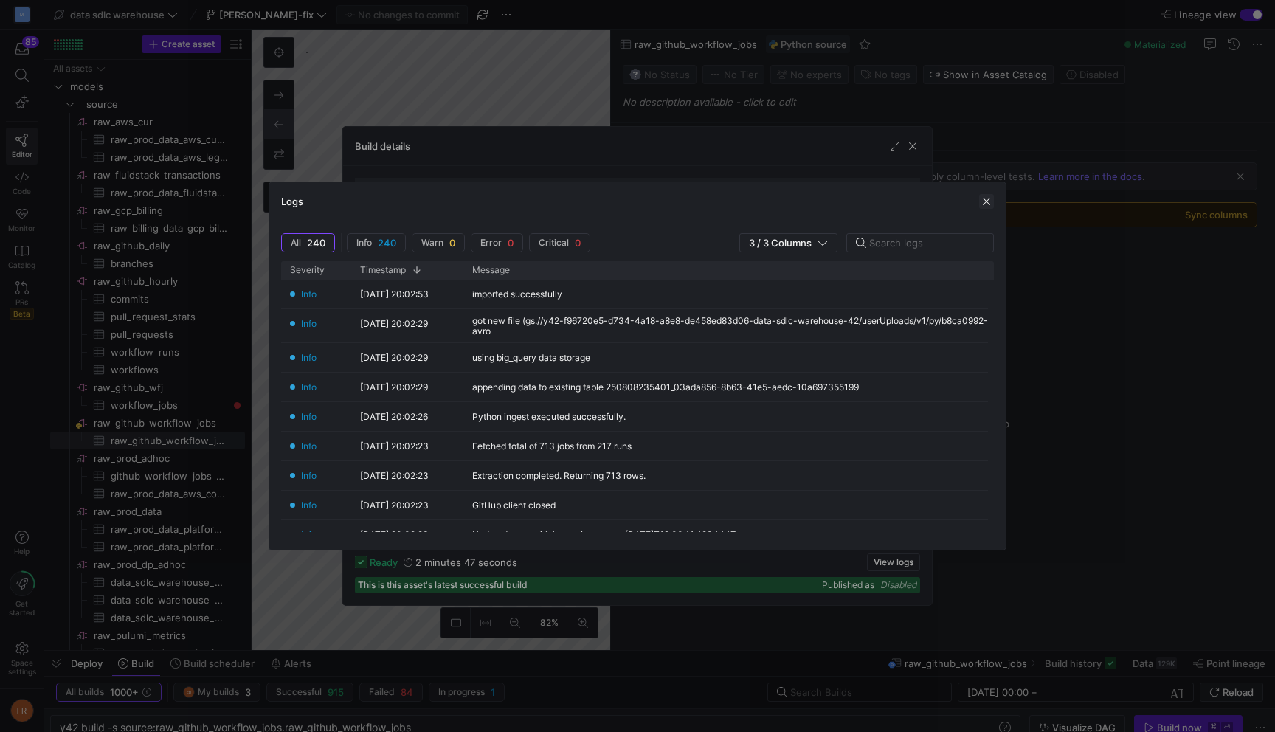
click at [990, 200] on span "button" at bounding box center [986, 201] width 15 height 15
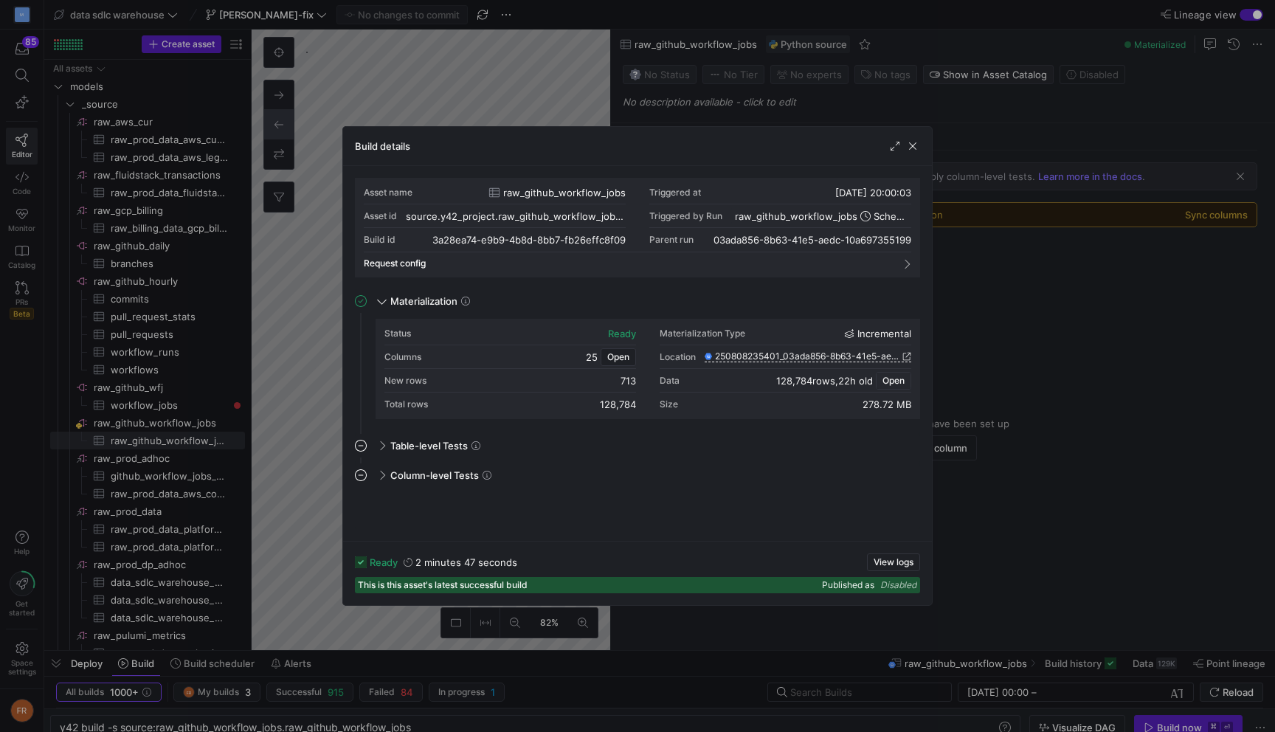
click at [900, 379] on span "Open" at bounding box center [893, 380] width 22 height 10
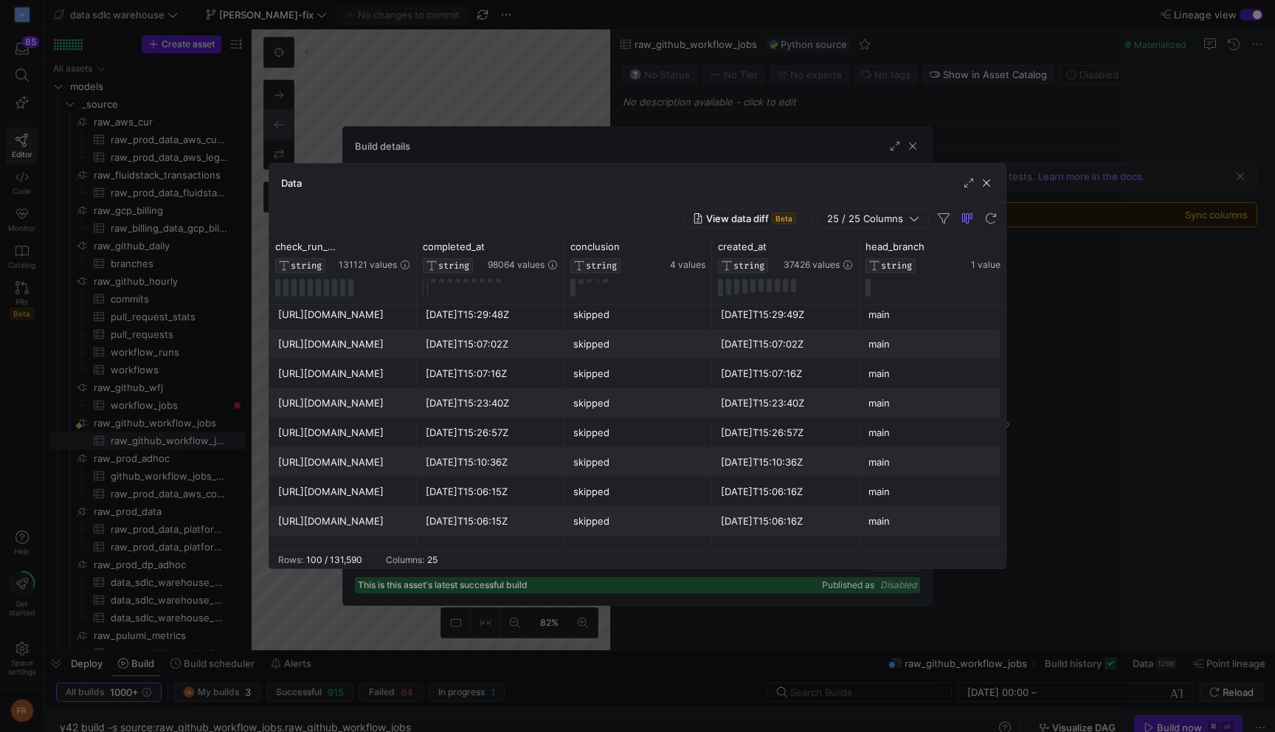
scroll to position [242, 0]
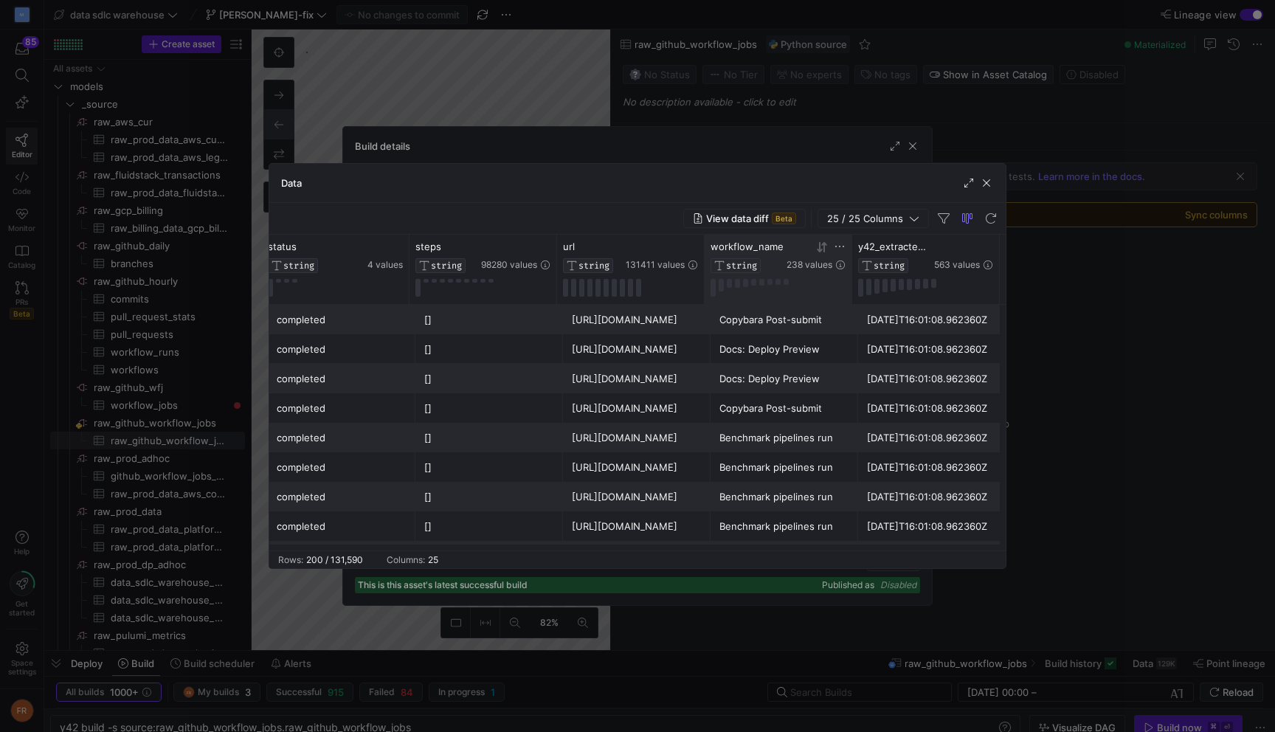
click at [839, 244] on icon at bounding box center [840, 246] width 12 height 12
click at [861, 296] on input "Filter Value" at bounding box center [909, 296] width 150 height 18
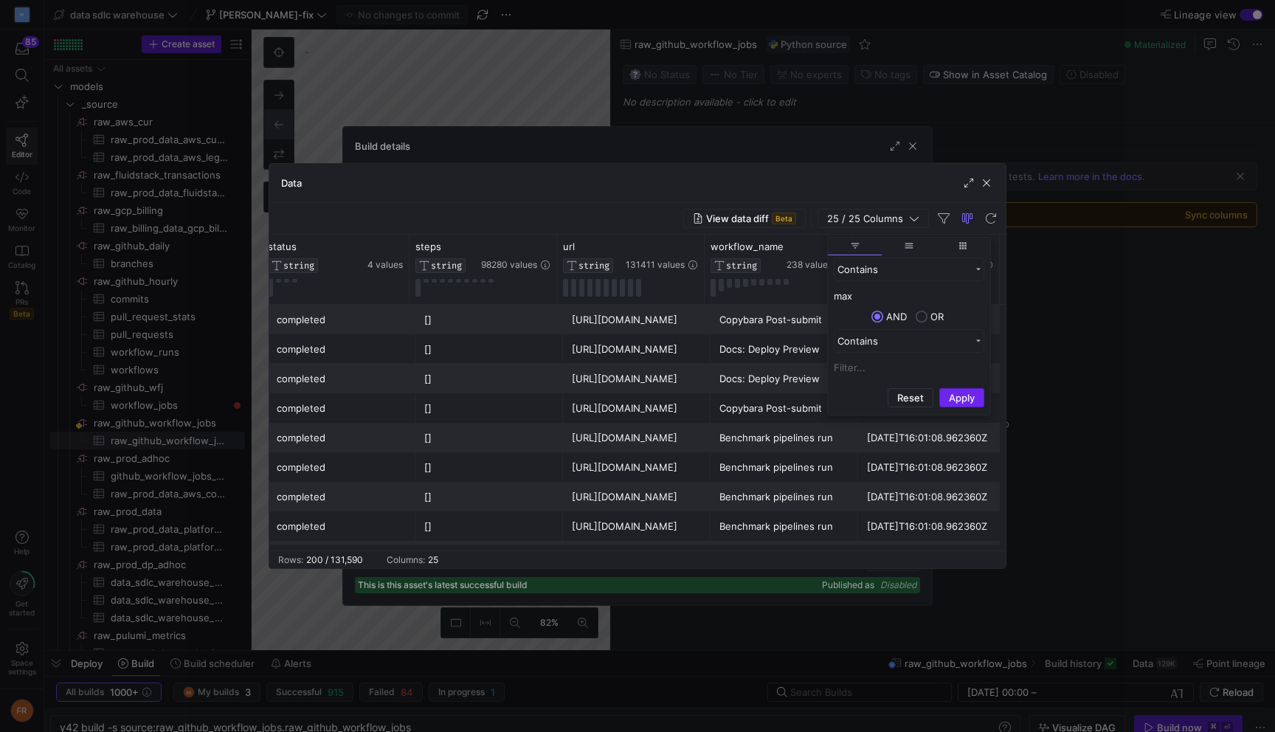
click at [959, 400] on button "Apply" at bounding box center [961, 397] width 45 height 19
click at [868, 294] on input "max" at bounding box center [909, 296] width 150 height 18
type input "max release"
click at [968, 396] on button "Apply" at bounding box center [961, 397] width 45 height 19
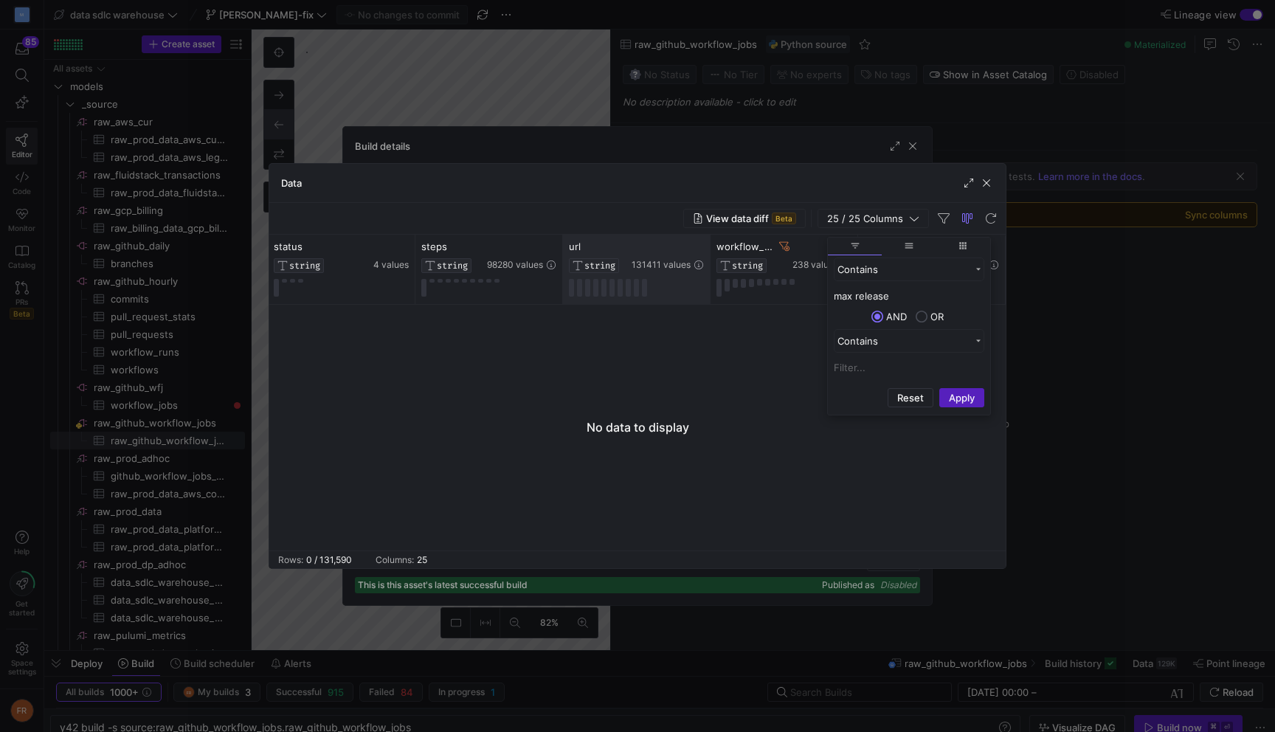
drag, startPoint x: 898, startPoint y: 296, endPoint x: 710, endPoint y: 296, distance: 188.1
click at [710, 296] on div "Drag here to set row groups Drag here to set column labels started_at STRING 79…" at bounding box center [637, 393] width 736 height 316
type input "nightly"
click at [939, 388] on button "Apply" at bounding box center [961, 397] width 45 height 19
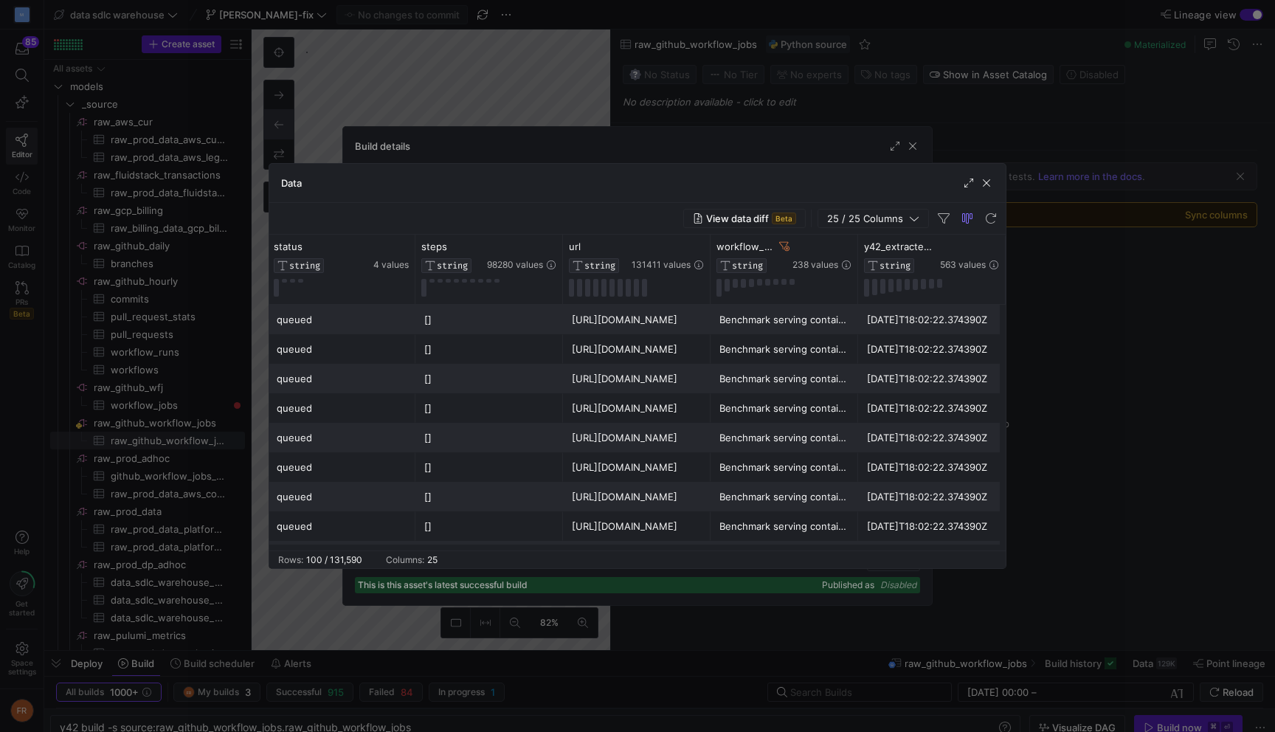
click at [845, 192] on div "Data" at bounding box center [637, 183] width 736 height 39
click at [802, 381] on div "Benchmark serving containers nightly" at bounding box center [784, 378] width 130 height 29
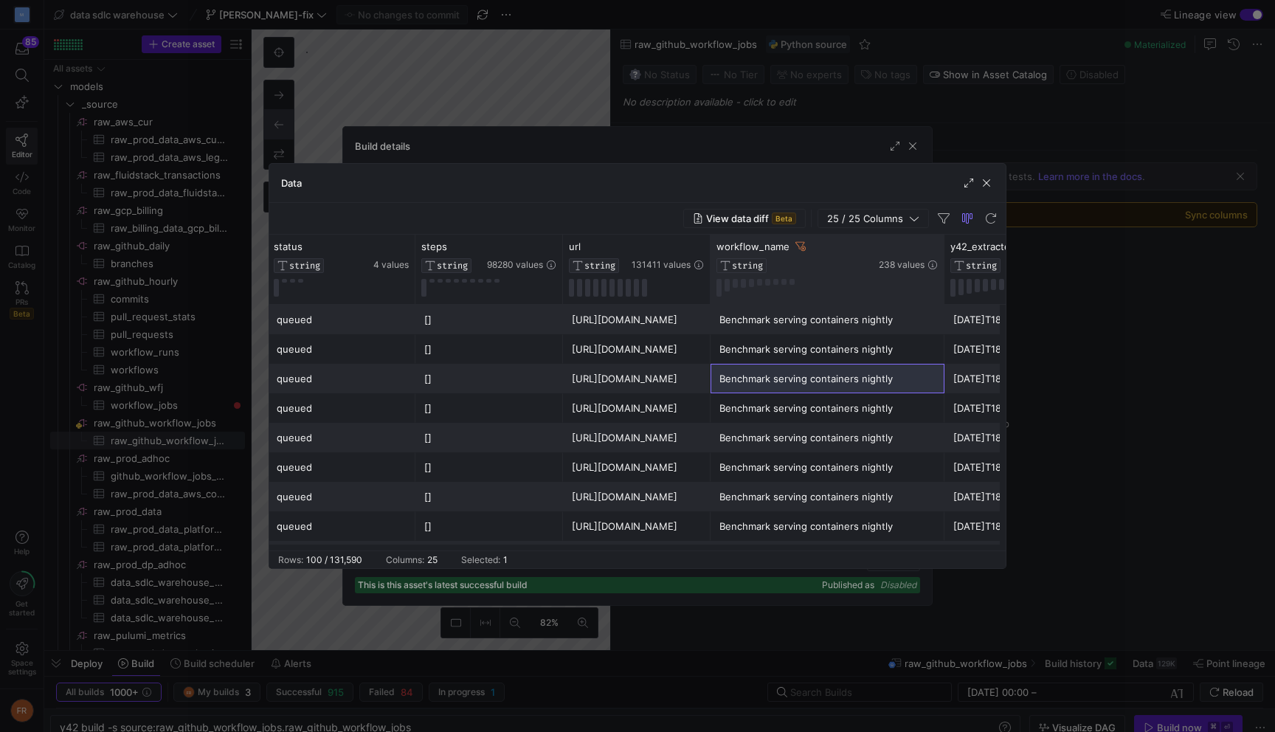
drag, startPoint x: 856, startPoint y: 257, endPoint x: 942, endPoint y: 257, distance: 86.3
click at [942, 257] on div at bounding box center [944, 269] width 6 height 69
click at [767, 283] on button at bounding box center [767, 282] width 5 height 7
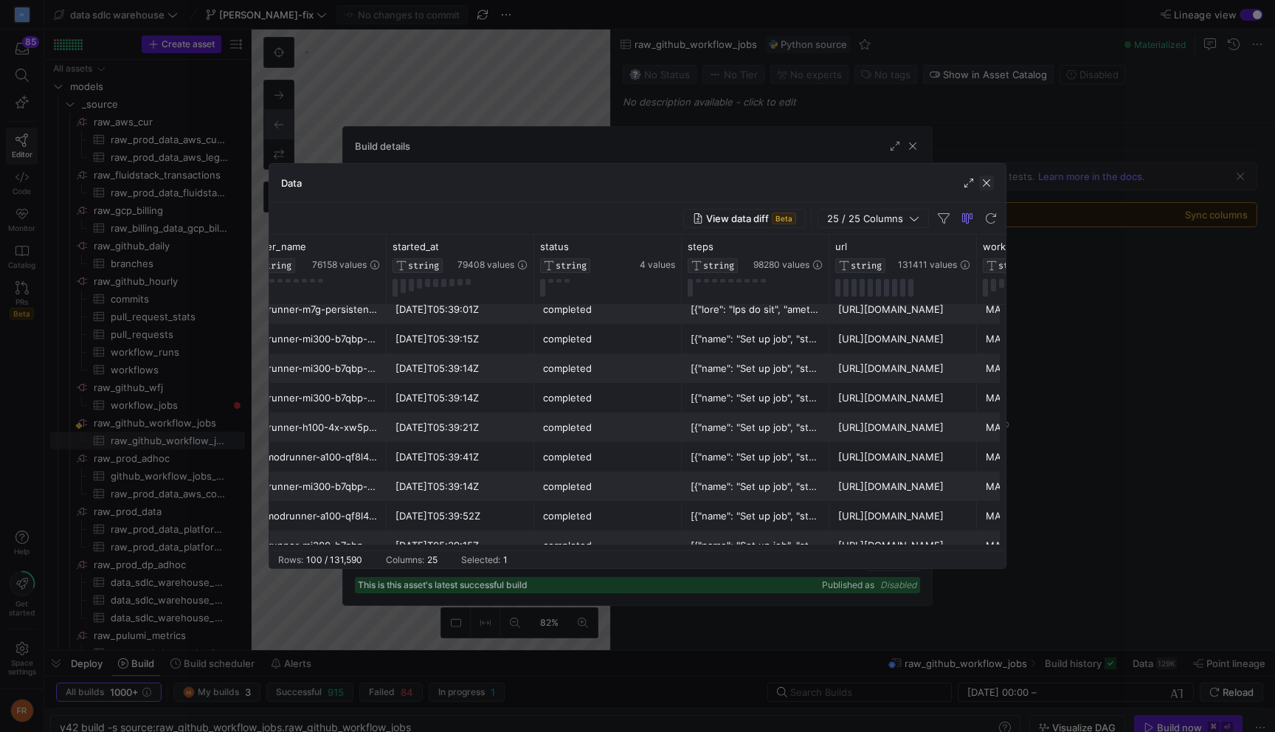
click at [990, 182] on span "button" at bounding box center [986, 183] width 15 height 15
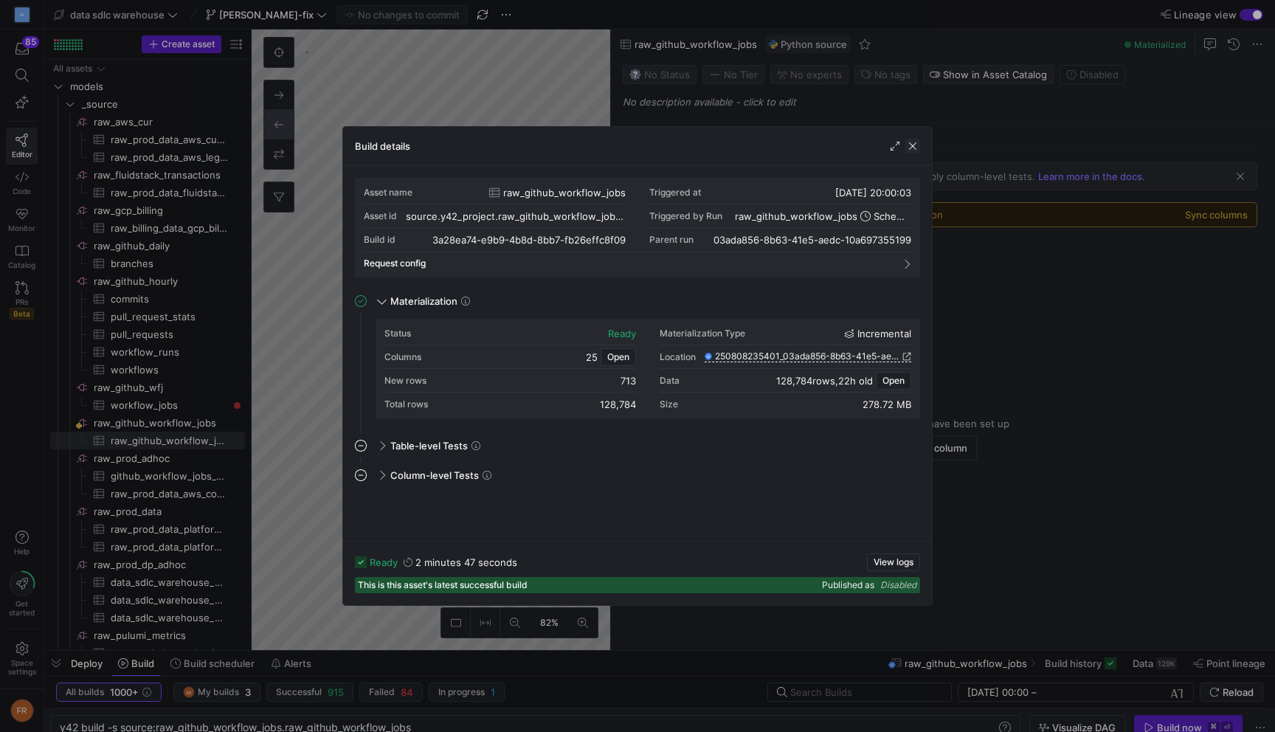
click at [913, 146] on span "button" at bounding box center [912, 146] width 15 height 15
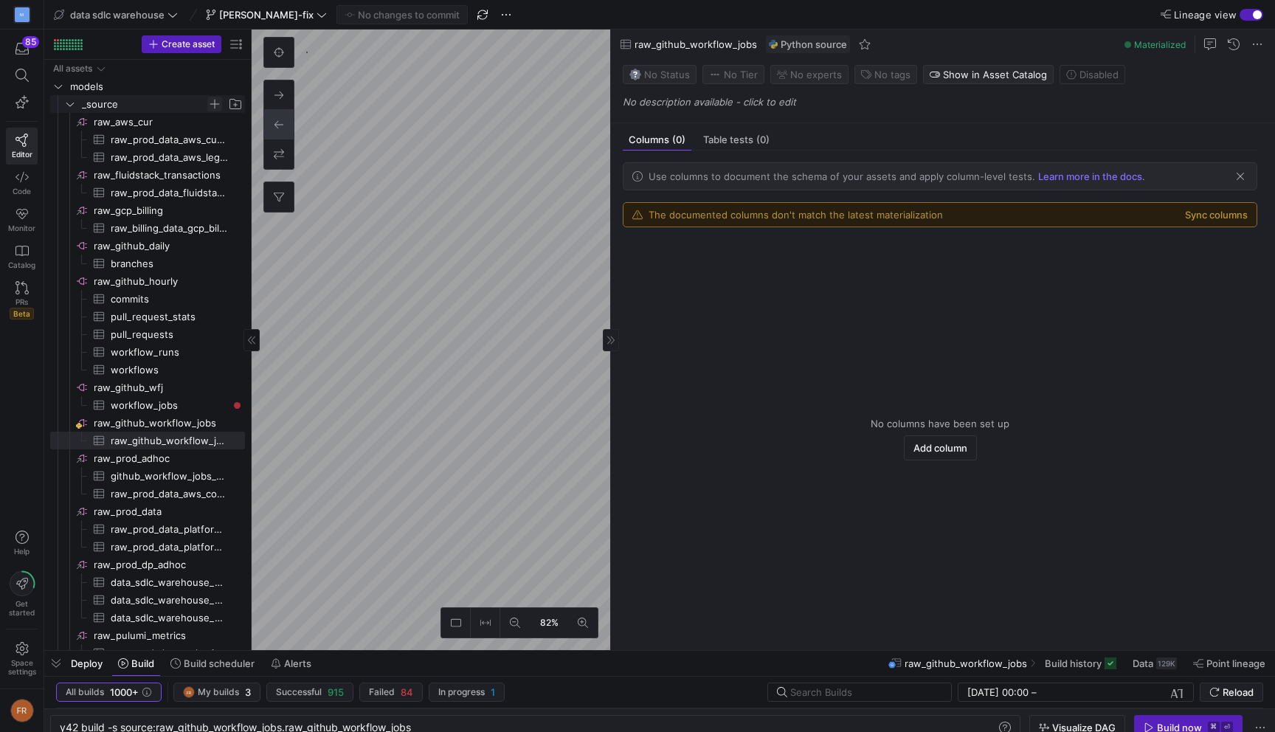
click at [216, 103] on span "Press SPACE to select this row." at bounding box center [214, 104] width 15 height 15
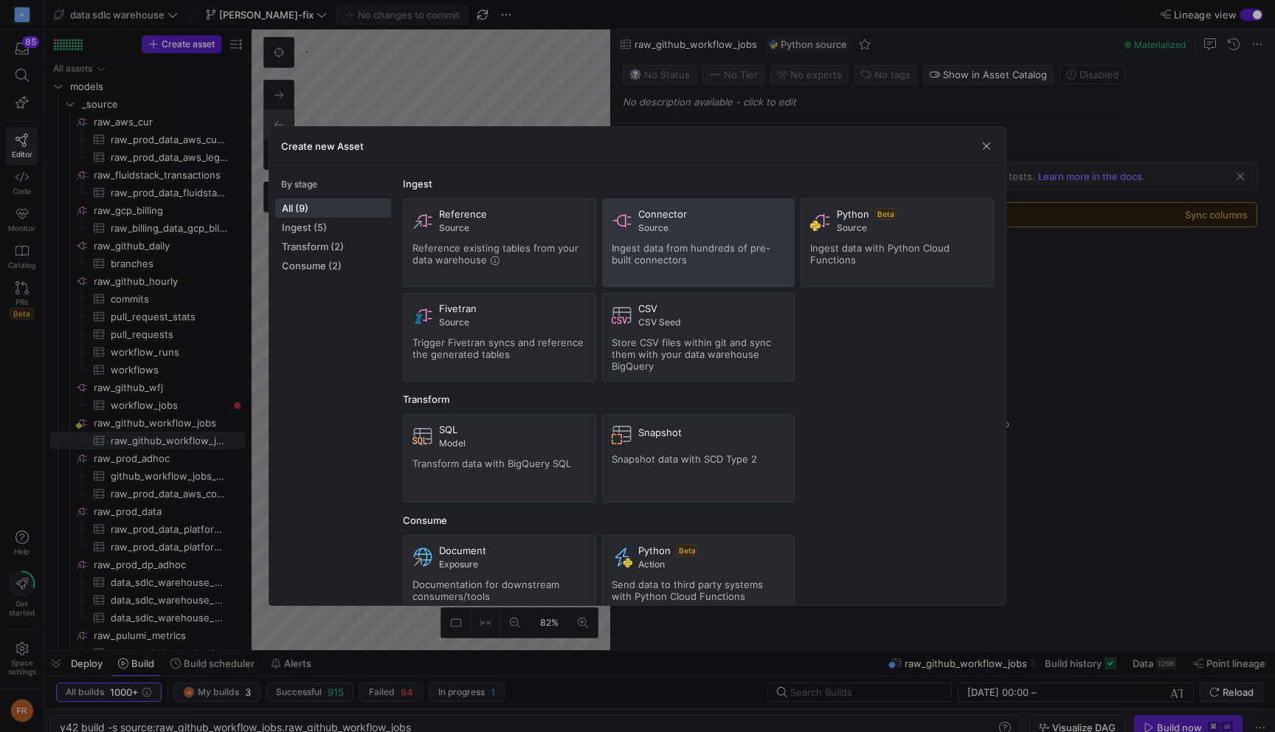
click at [688, 231] on span "Source" at bounding box center [712, 228] width 148 height 10
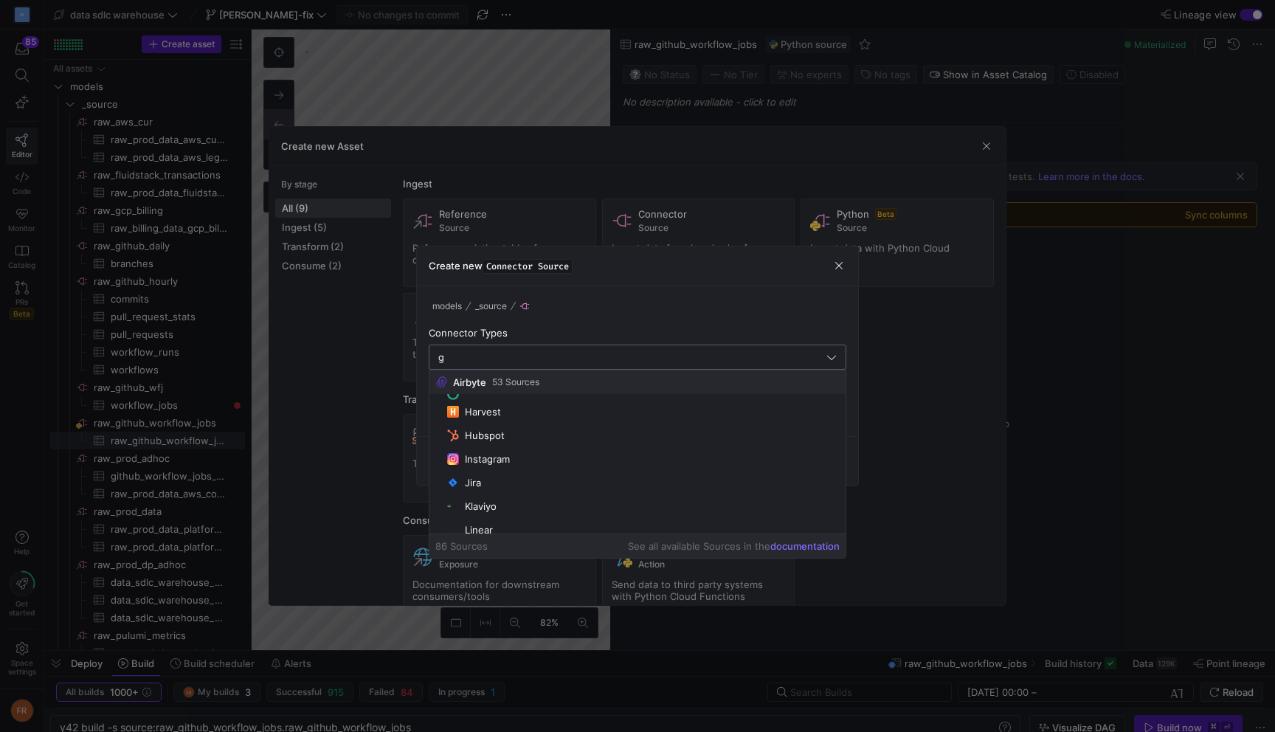
scroll to position [0, 0]
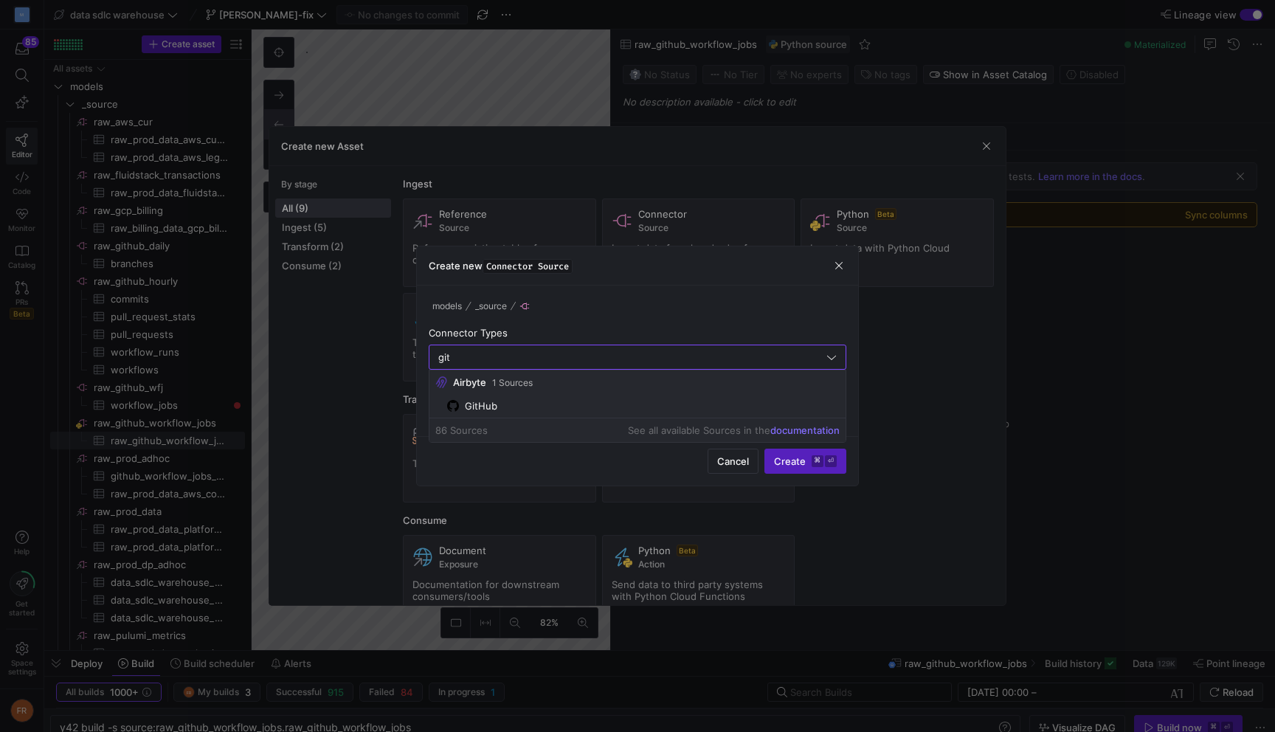
click at [525, 395] on mat-option "GitHub" at bounding box center [637, 406] width 416 height 24
type input "GitHub"
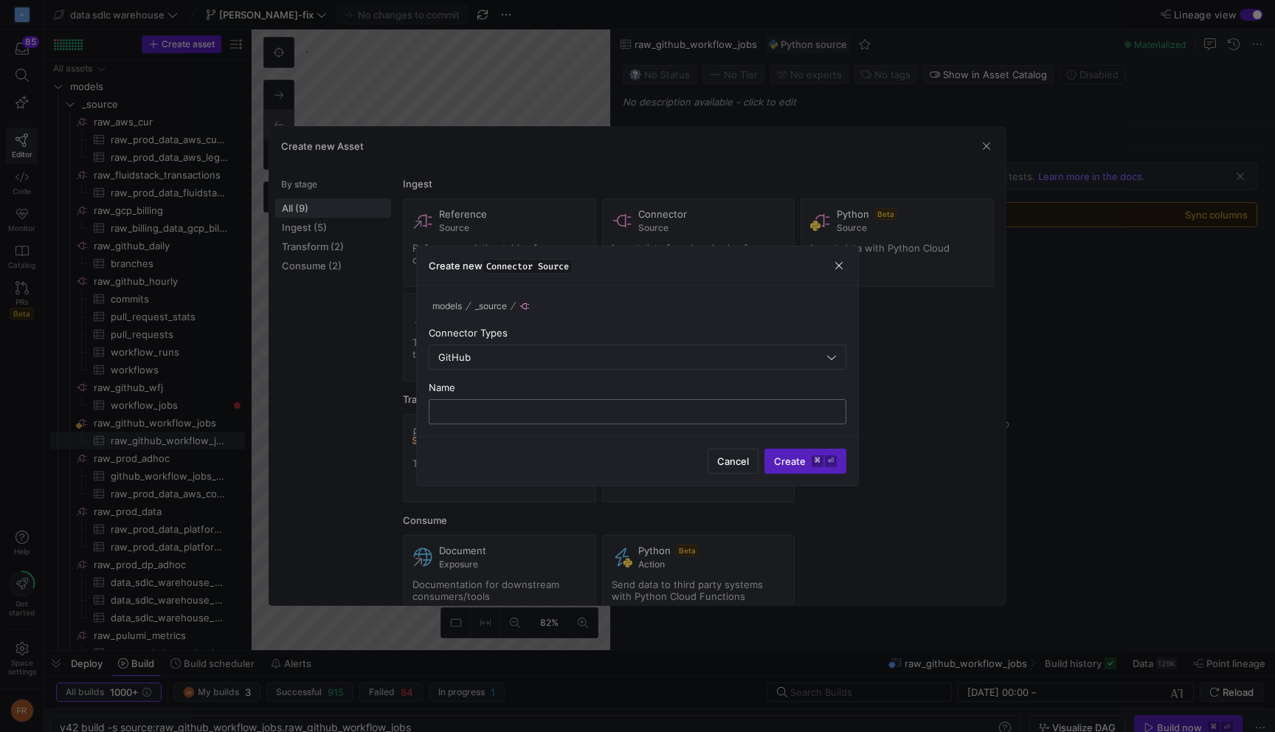
click at [548, 407] on input "text" at bounding box center [637, 412] width 392 height 12
type input "test"
click at [801, 454] on span "submit" at bounding box center [805, 461] width 80 height 24
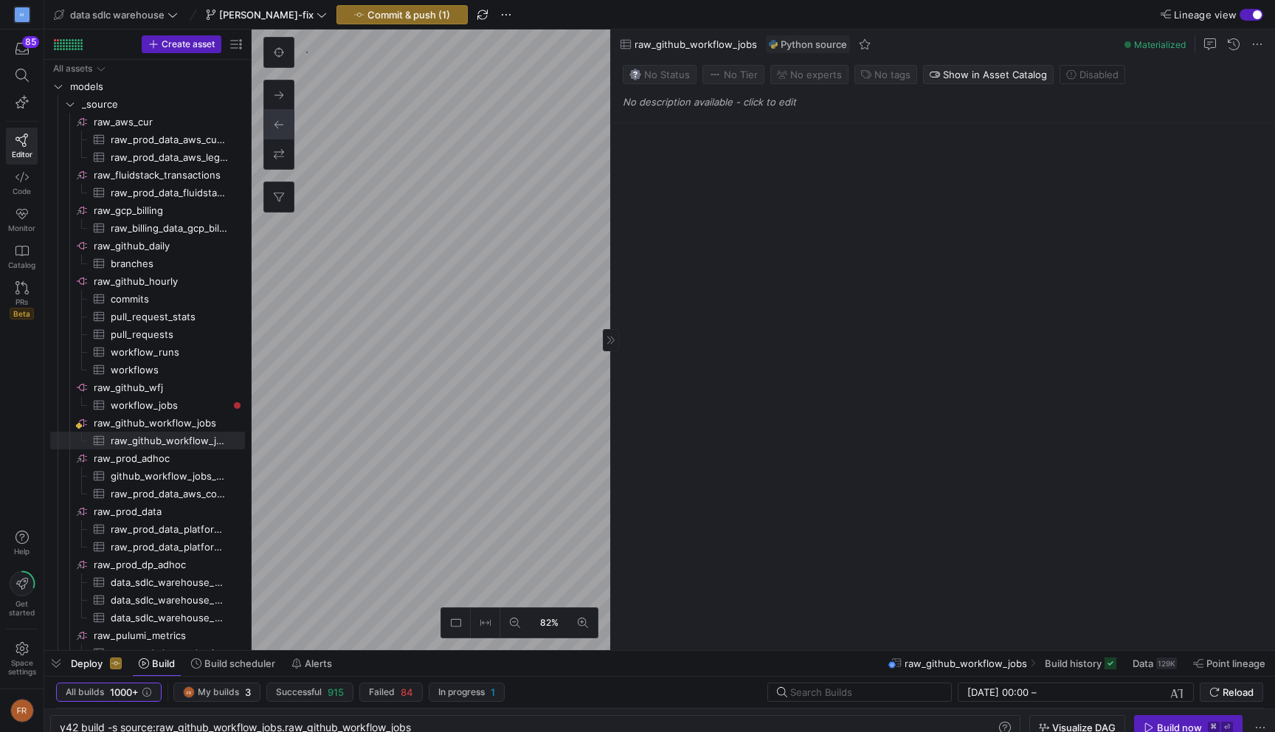
type textarea "y42 build"
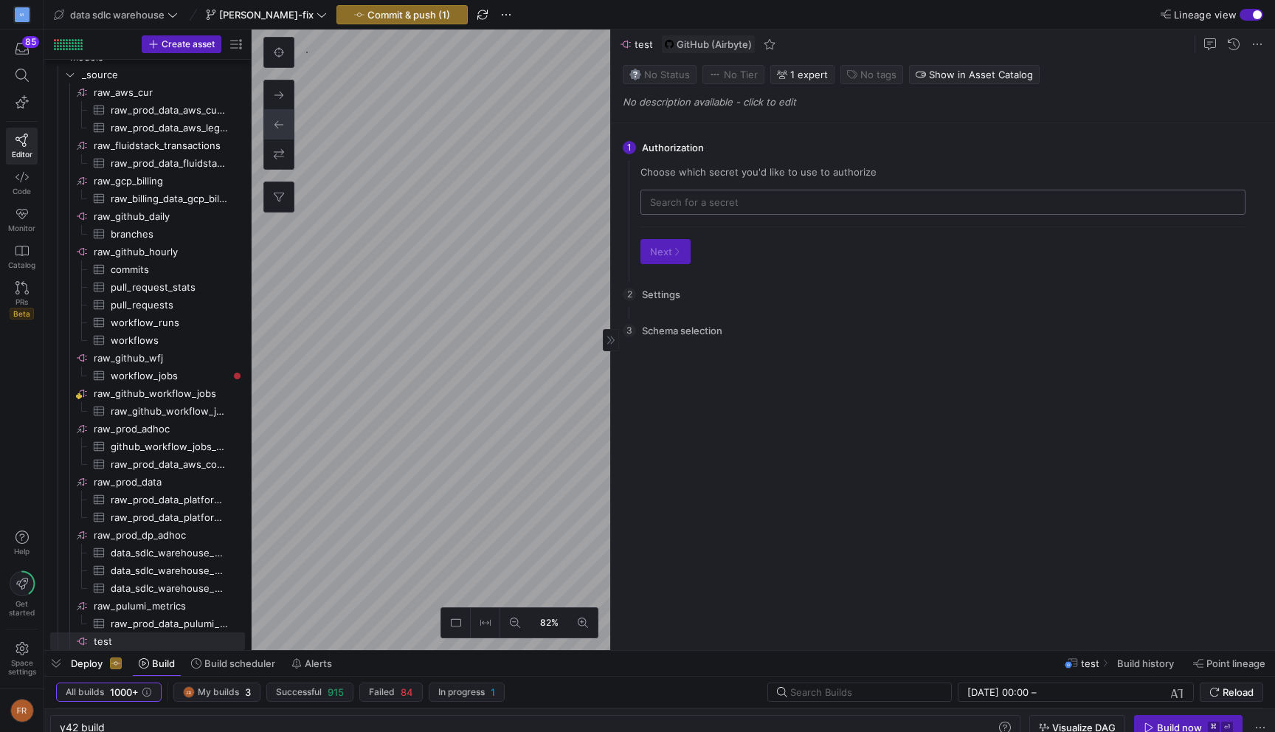
click at [705, 196] on input "text" at bounding box center [943, 202] width 586 height 12
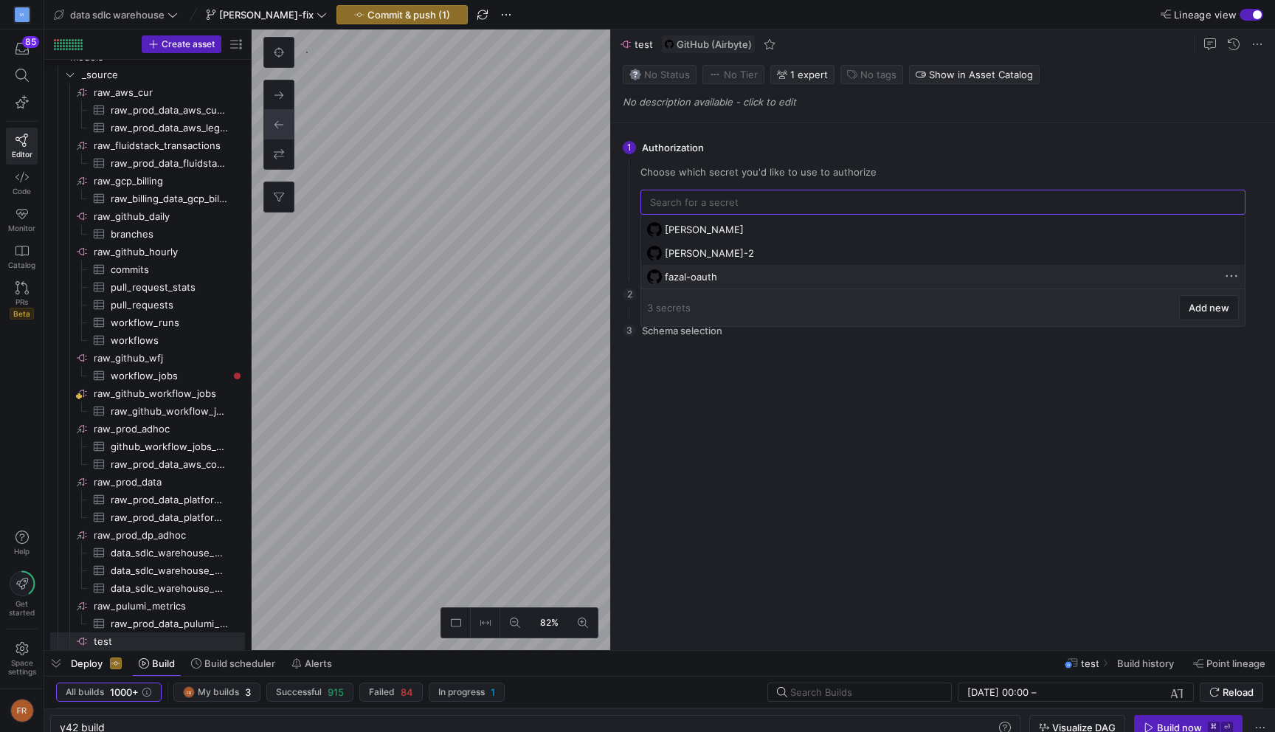
click at [720, 282] on div "fazal-oauth" at bounding box center [944, 277] width 559 height 12
type input "fazal-oauth"
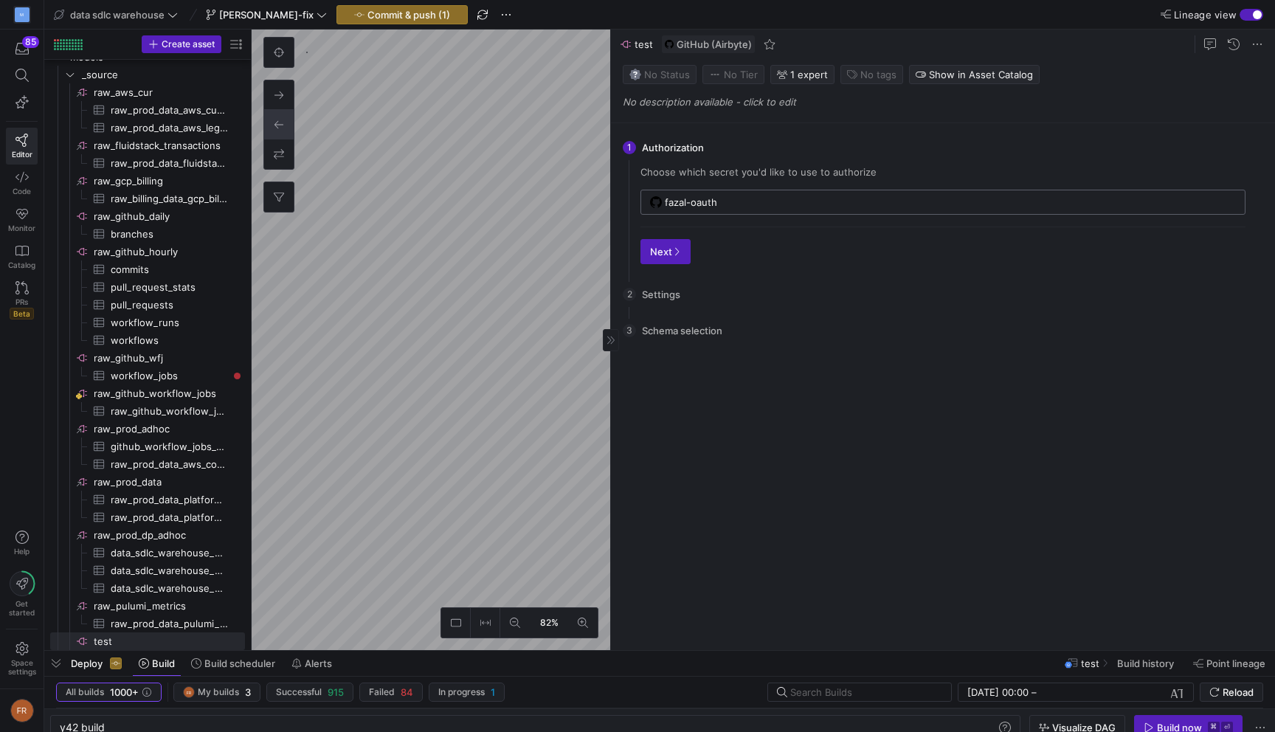
click at [894, 196] on input "fazal-oauth" at bounding box center [950, 202] width 571 height 12
click at [1228, 228] on span at bounding box center [1231, 228] width 15 height 15
click at [1155, 273] on span "Delete" at bounding box center [1177, 272] width 103 height 12
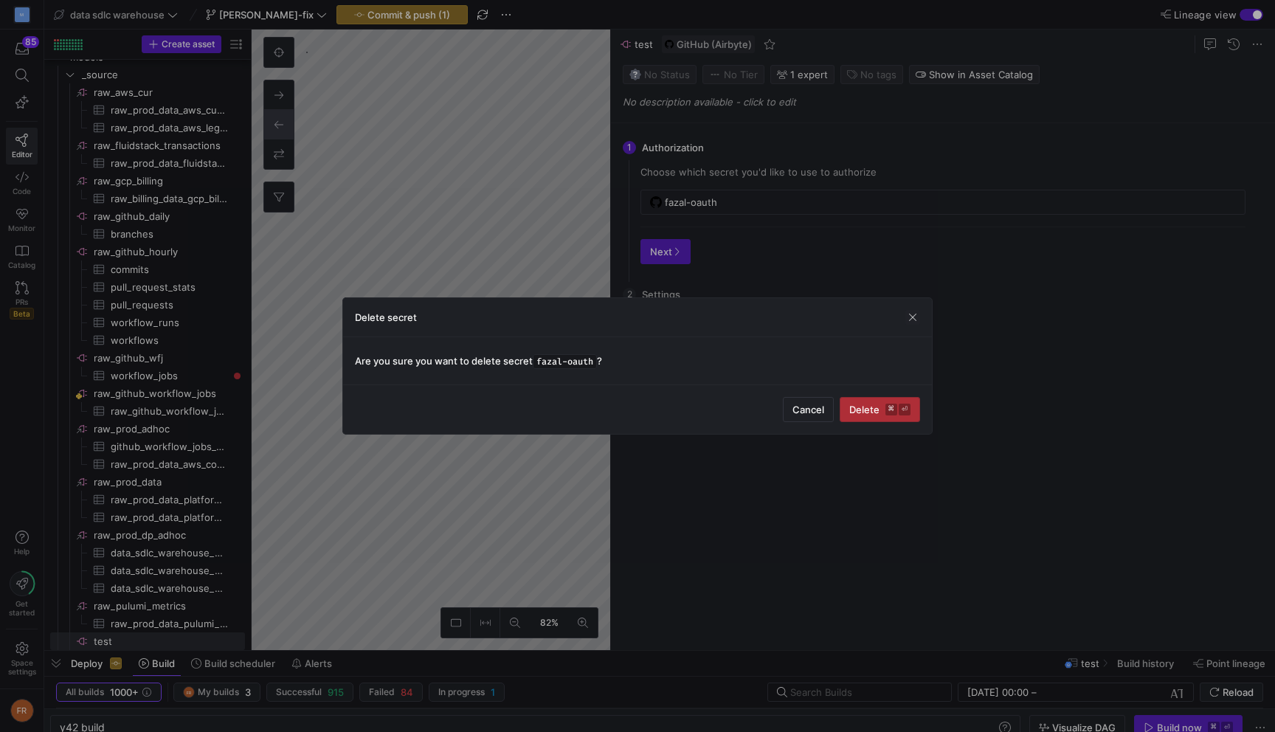
click at [891, 405] on kbd "⌘" at bounding box center [891, 410] width 12 height 12
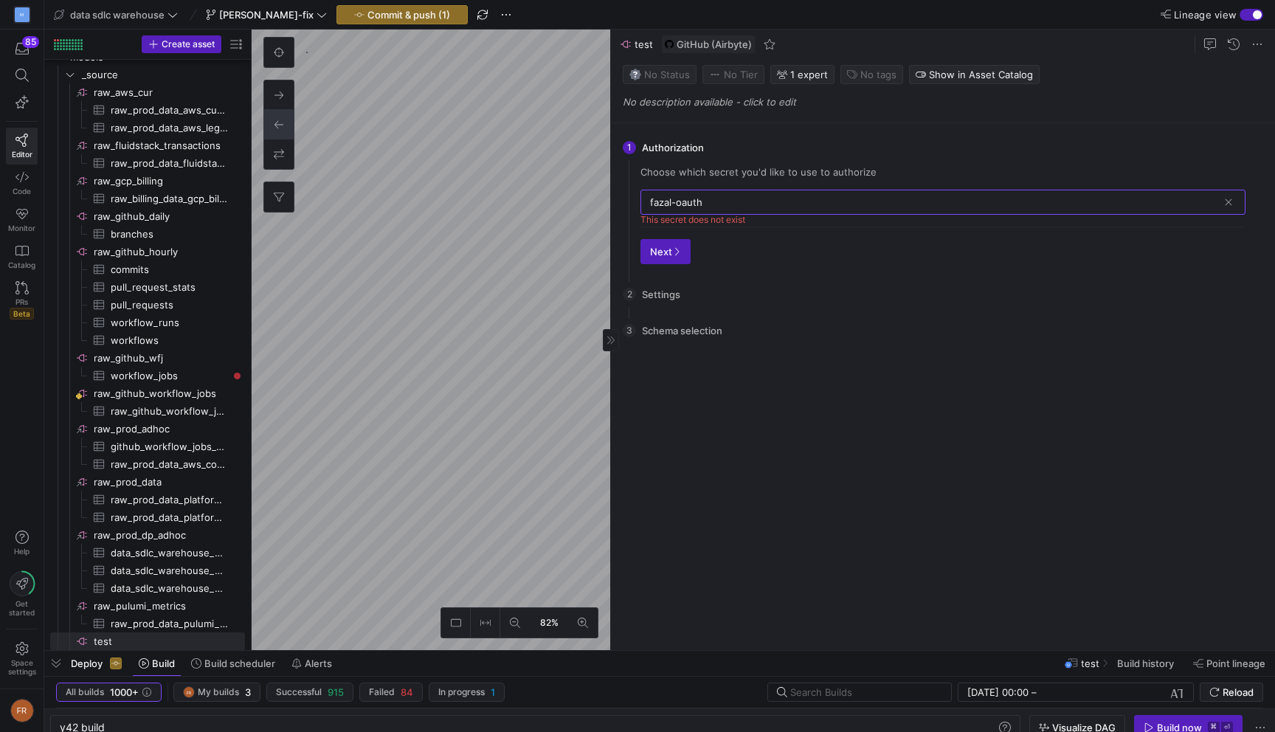
click at [866, 205] on input "fazal-oauth" at bounding box center [934, 202] width 568 height 12
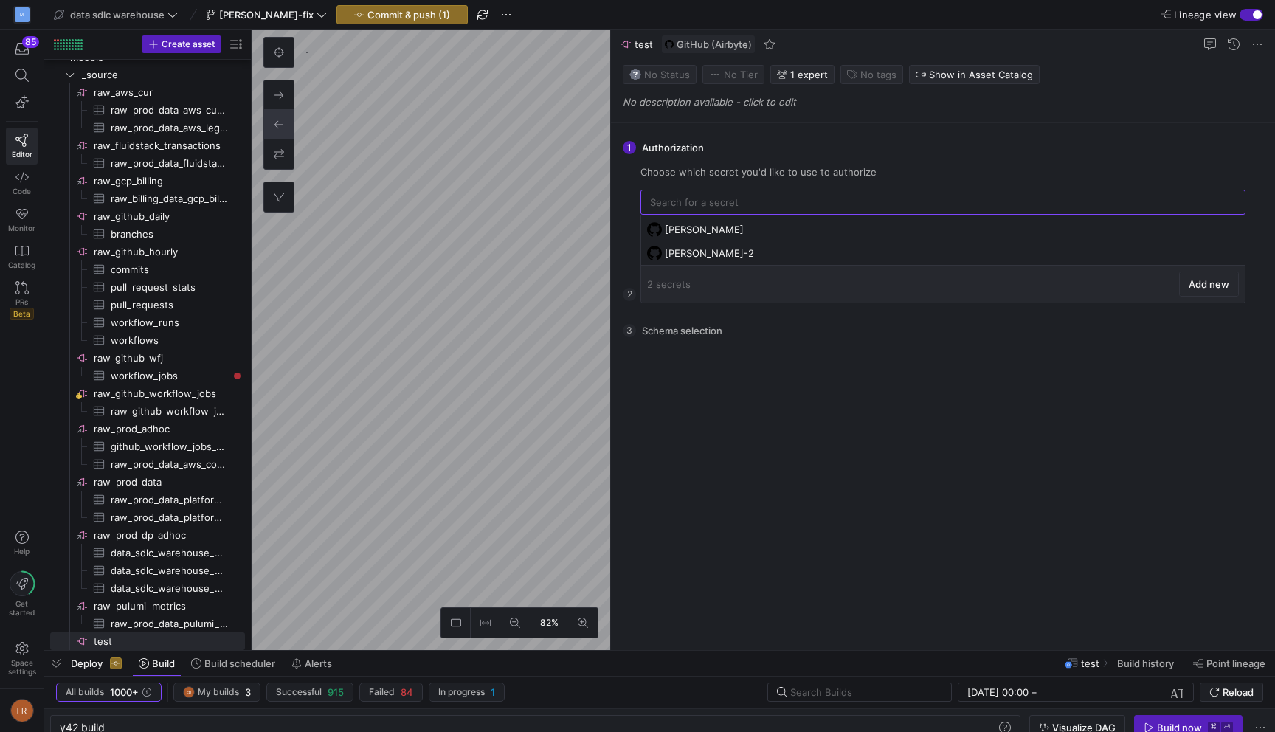
click at [1202, 278] on span "Add new" at bounding box center [1208, 284] width 41 height 12
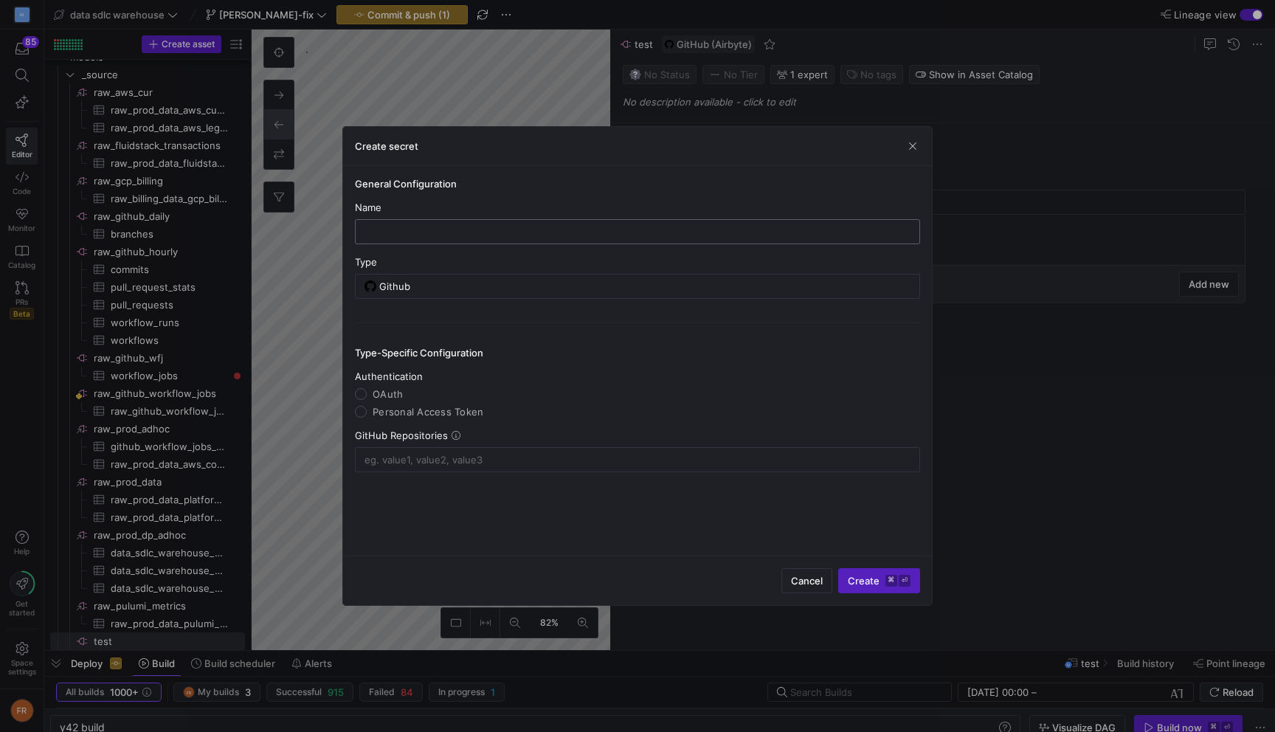
click at [516, 221] on div at bounding box center [637, 232] width 540 height 24
type input "test-fazal-oauth"
click at [387, 392] on span "OAuth" at bounding box center [388, 394] width 30 height 12
click at [367, 392] on input "OAuth" at bounding box center [361, 394] width 12 height 12
radio input "true"
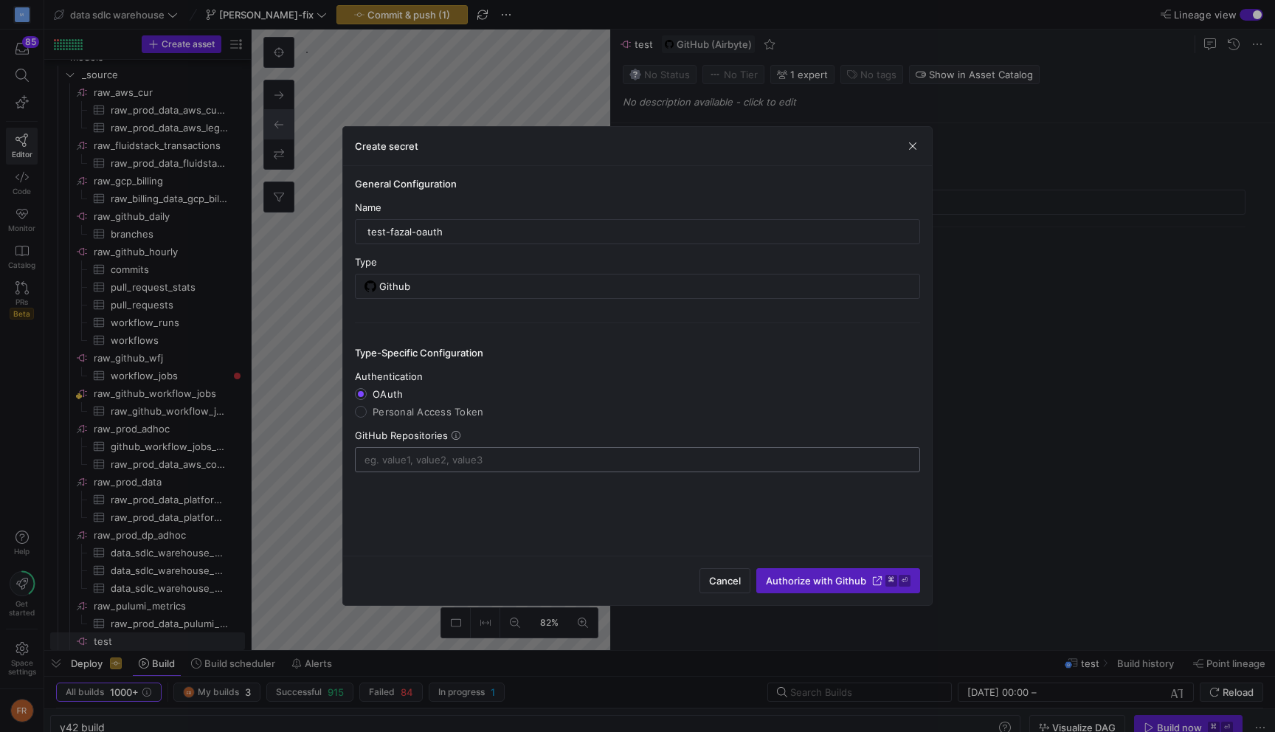
click at [549, 459] on input at bounding box center [637, 460] width 546 height 12
click at [401, 460] on input "modular/*" at bounding box center [637, 460] width 546 height 12
type input "modularml/*"
click at [538, 485] on div "General Configuration Name test-fazal-oauth Type Github Type-Specific Configura…" at bounding box center [637, 361] width 589 height 390
click at [814, 577] on span "Authorize with Github" at bounding box center [816, 581] width 100 height 12
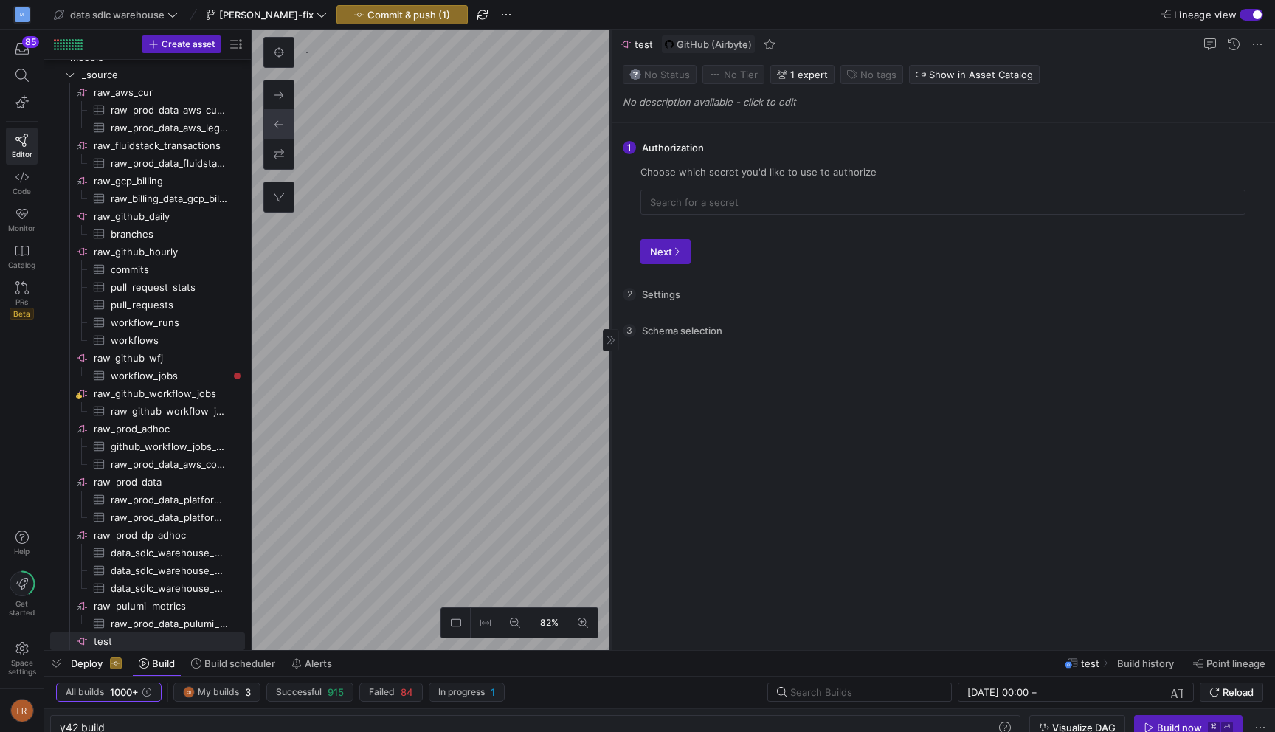
type input "test-fazal-oauth"
click at [756, 209] on div "test-fazal-oauth" at bounding box center [950, 202] width 571 height 24
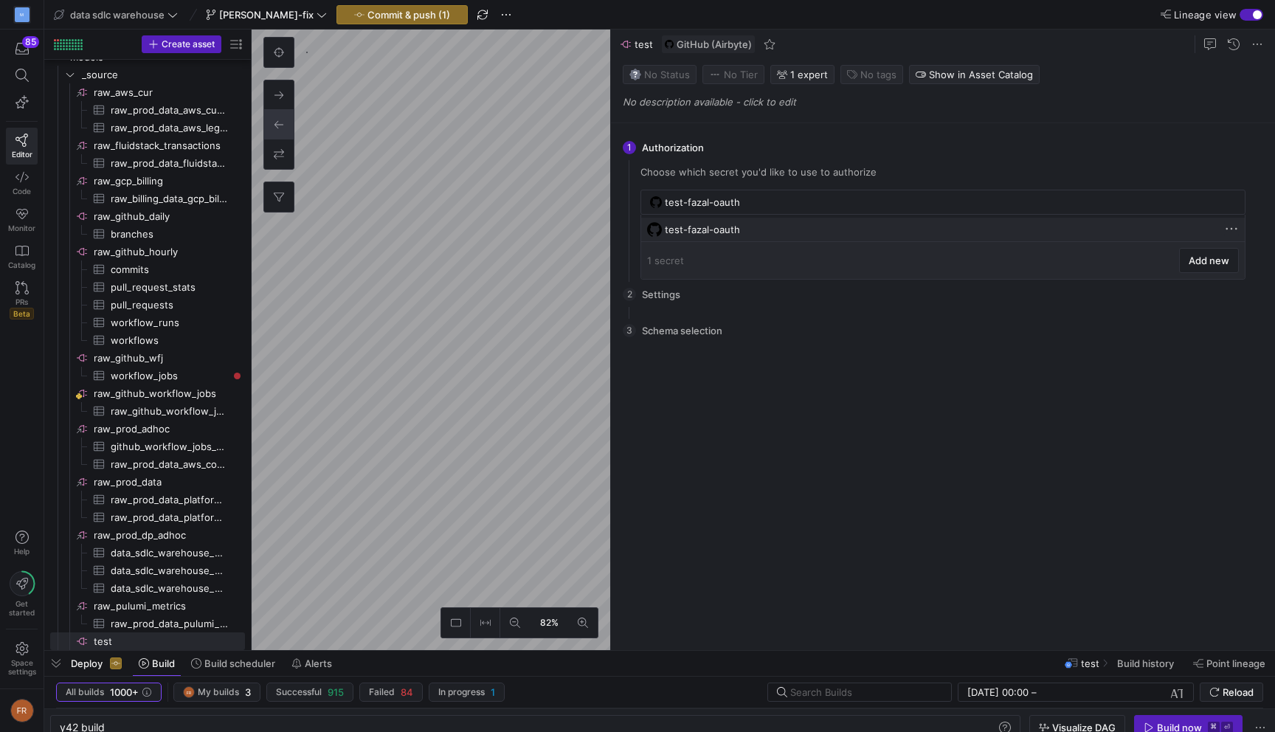
click at [1229, 229] on span at bounding box center [1231, 228] width 15 height 15
click at [1158, 275] on span "Delete" at bounding box center [1177, 272] width 103 height 12
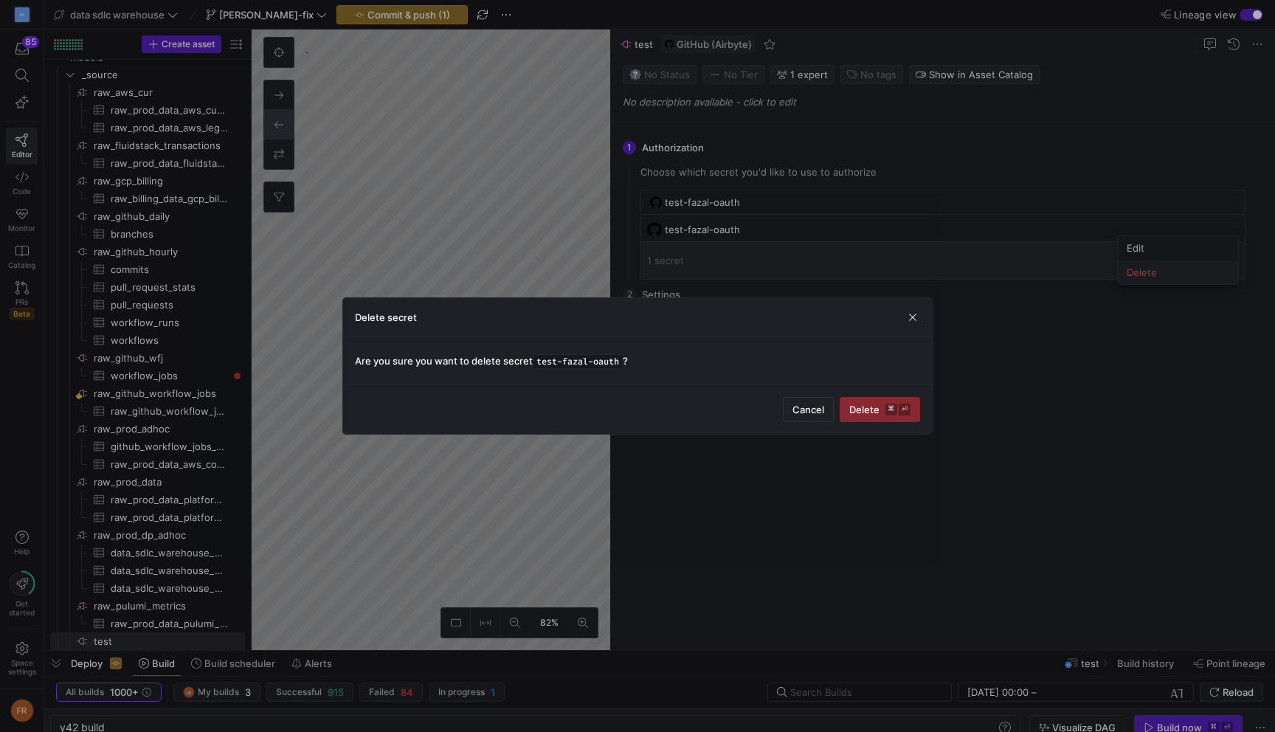
scroll to position [0, 0]
click at [887, 414] on kbd "⌘" at bounding box center [891, 410] width 12 height 12
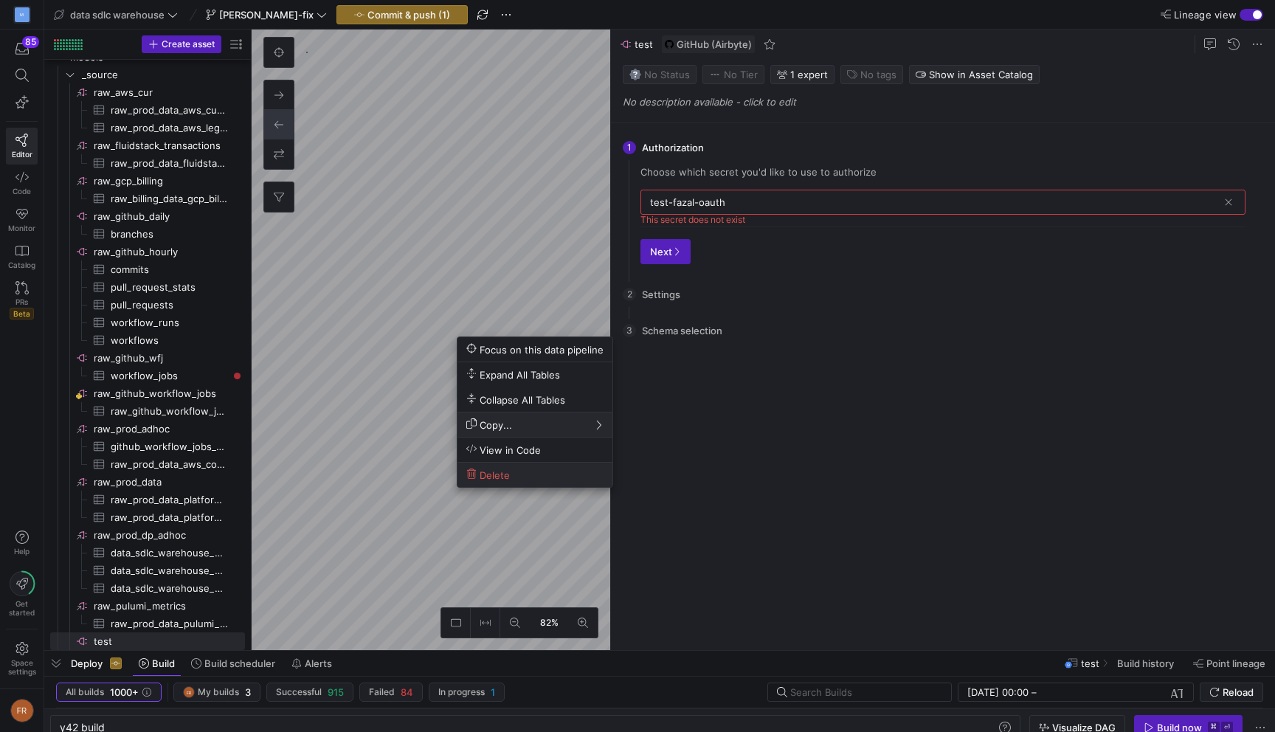
click at [506, 483] on button "Delete" at bounding box center [534, 475] width 155 height 24
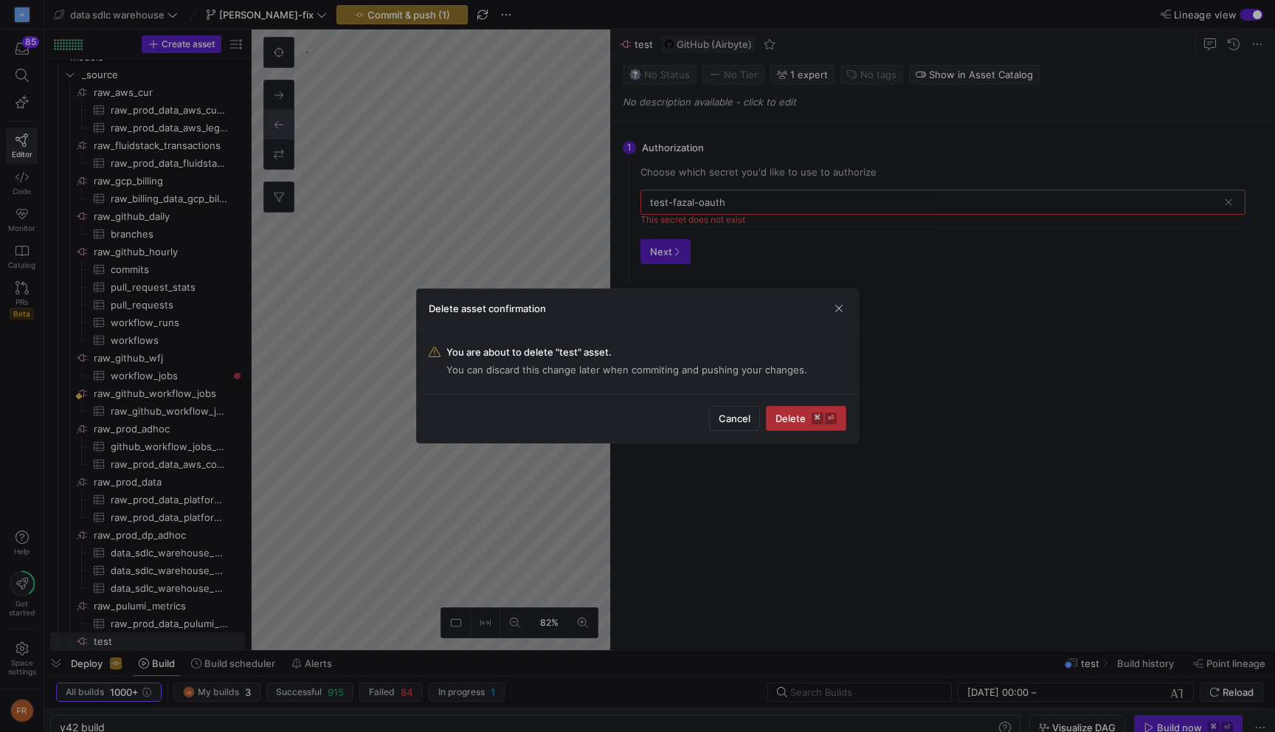
click at [809, 411] on span "submit" at bounding box center [805, 418] width 79 height 24
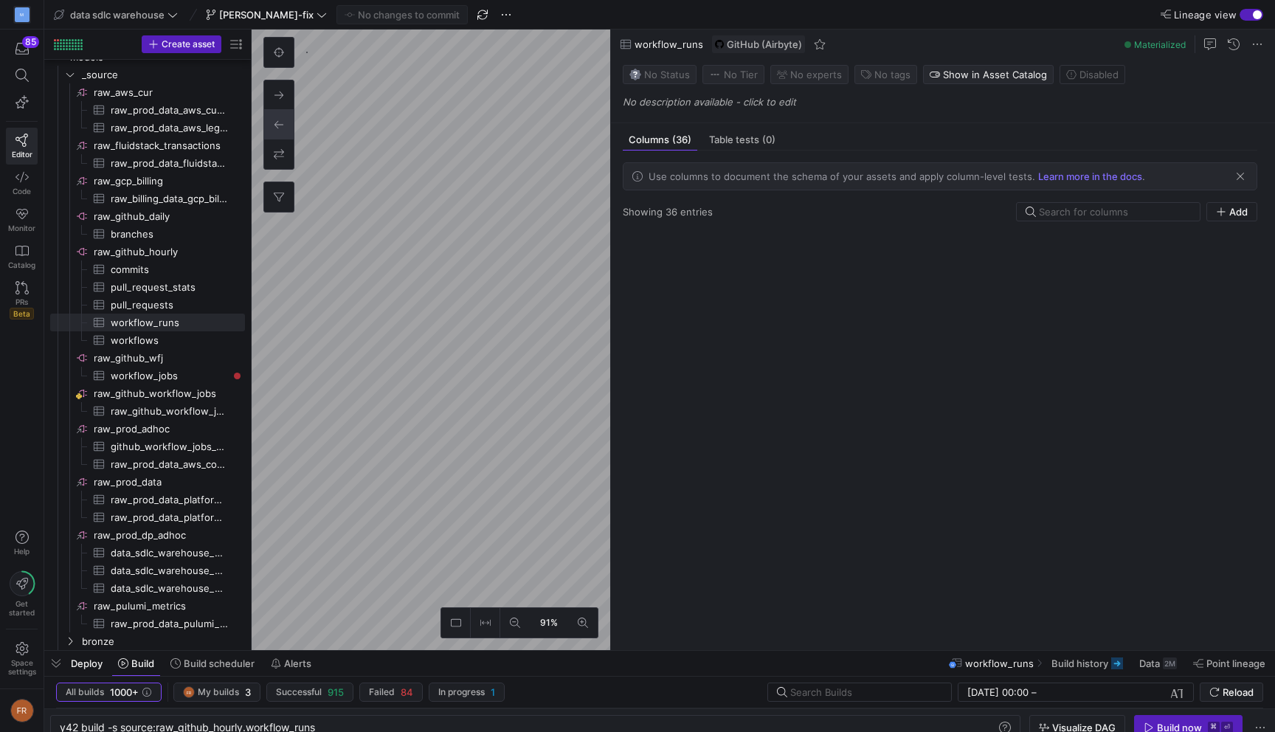
type textarea "y42 build -s source:raw_github_hourly.workflow_runs"
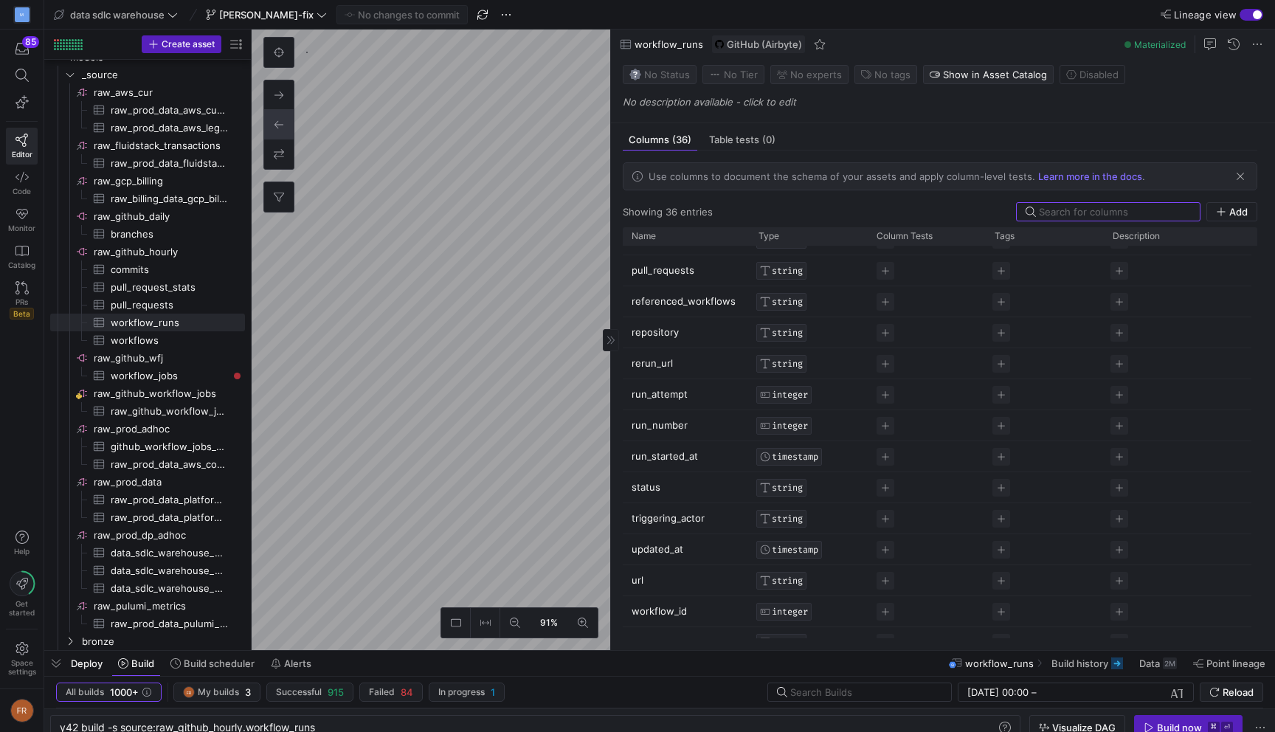
scroll to position [723, 0]
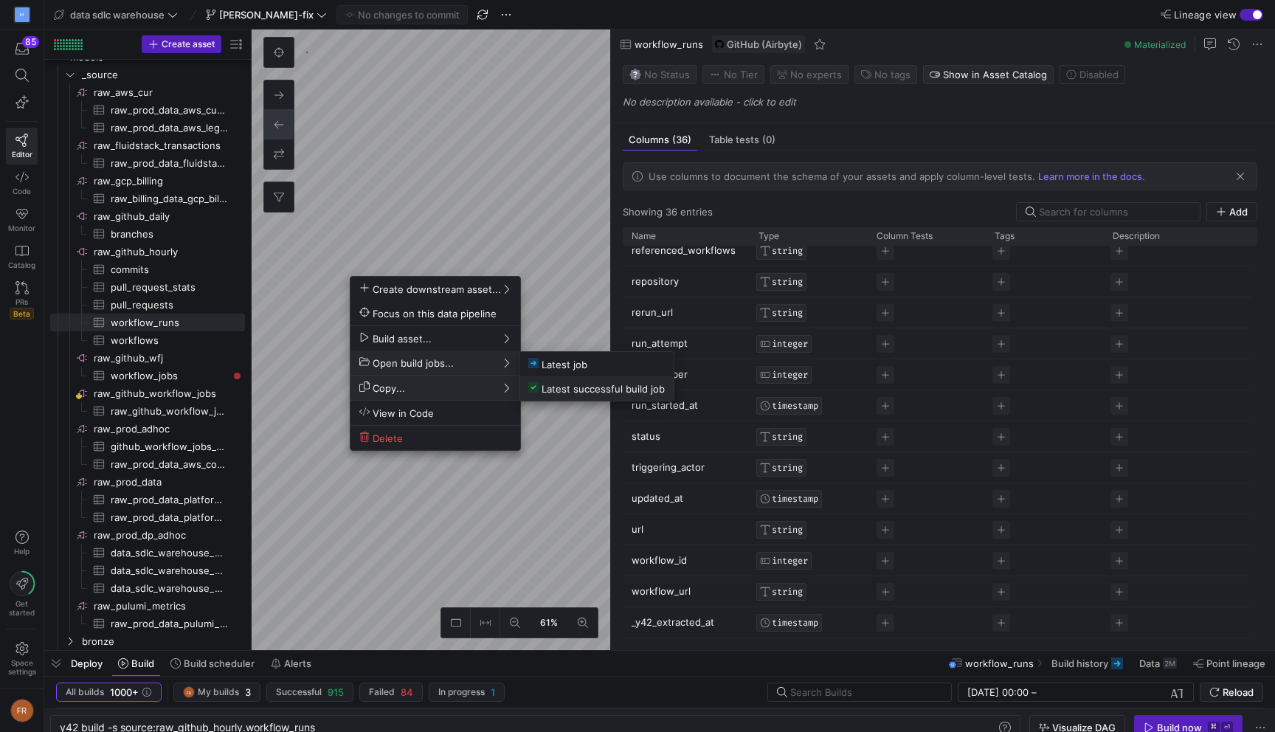
click at [555, 386] on span "Latest successful build job" at bounding box center [596, 388] width 136 height 13
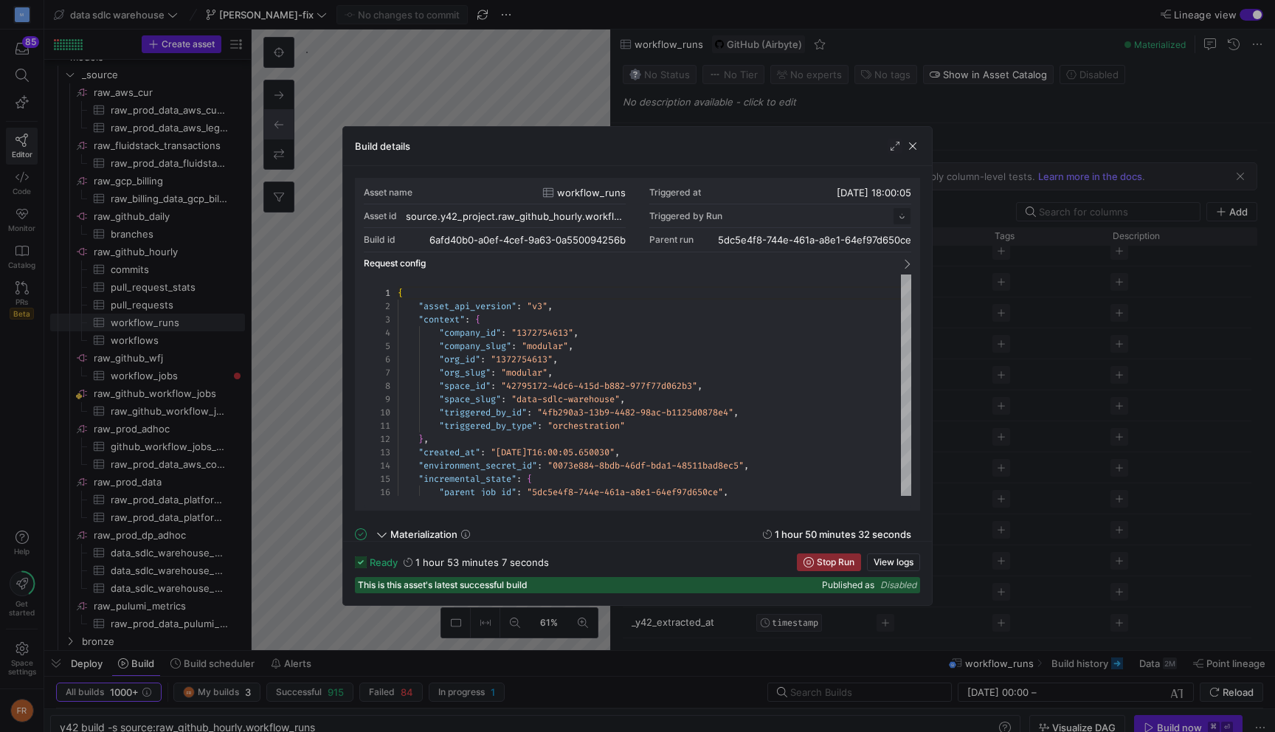
scroll to position [133, 0]
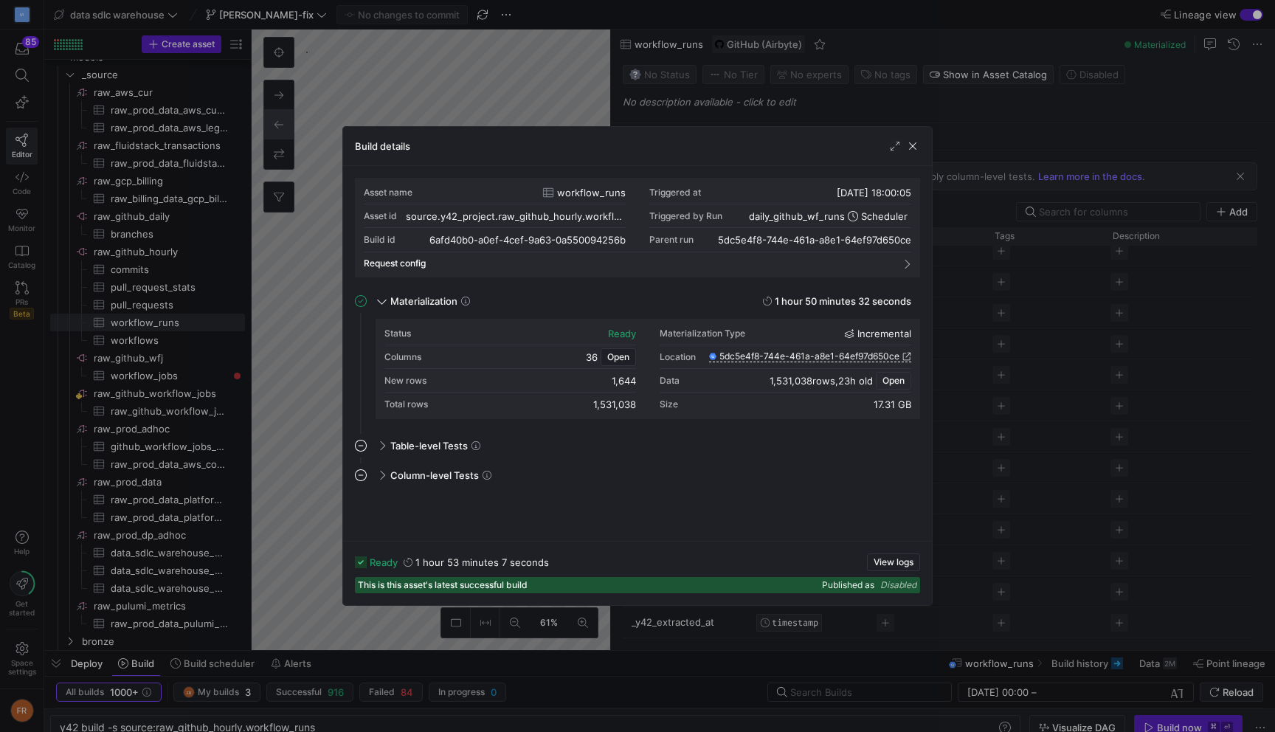
click at [893, 377] on span "Open" at bounding box center [893, 380] width 22 height 10
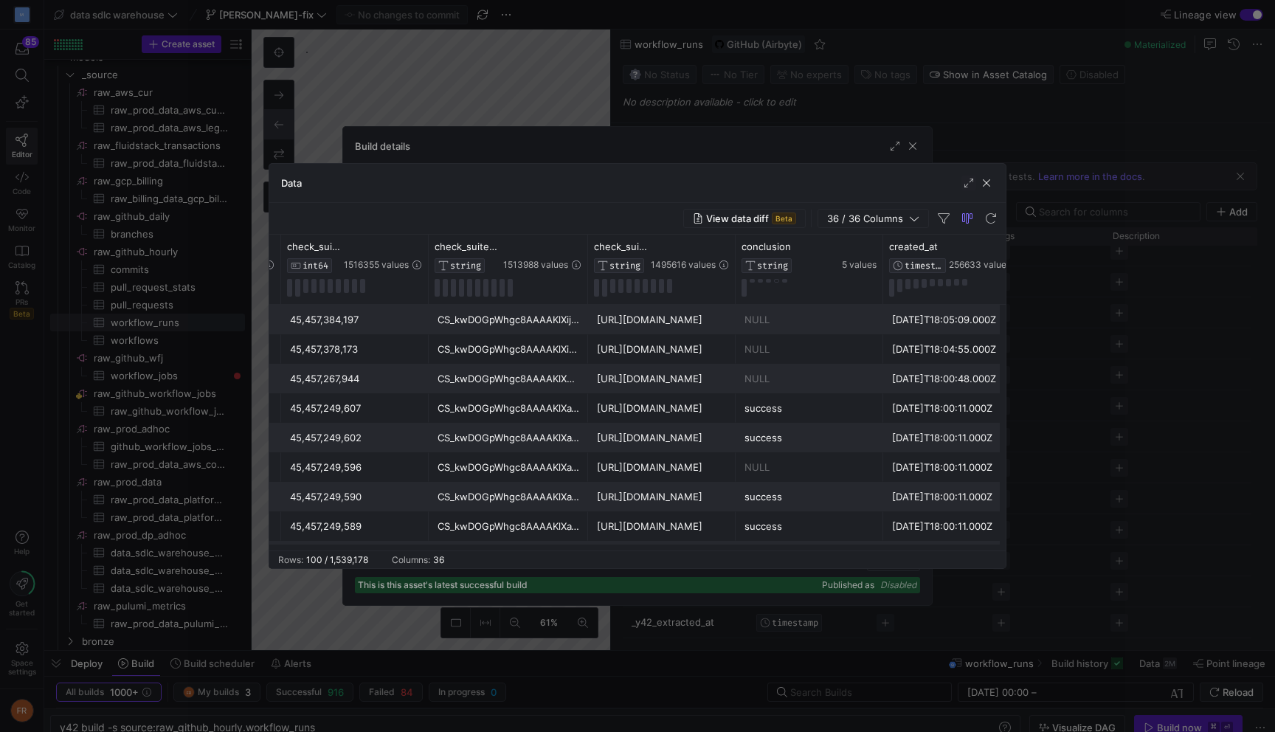
scroll to position [0, 505]
